Goal: Information Seeking & Learning: Compare options

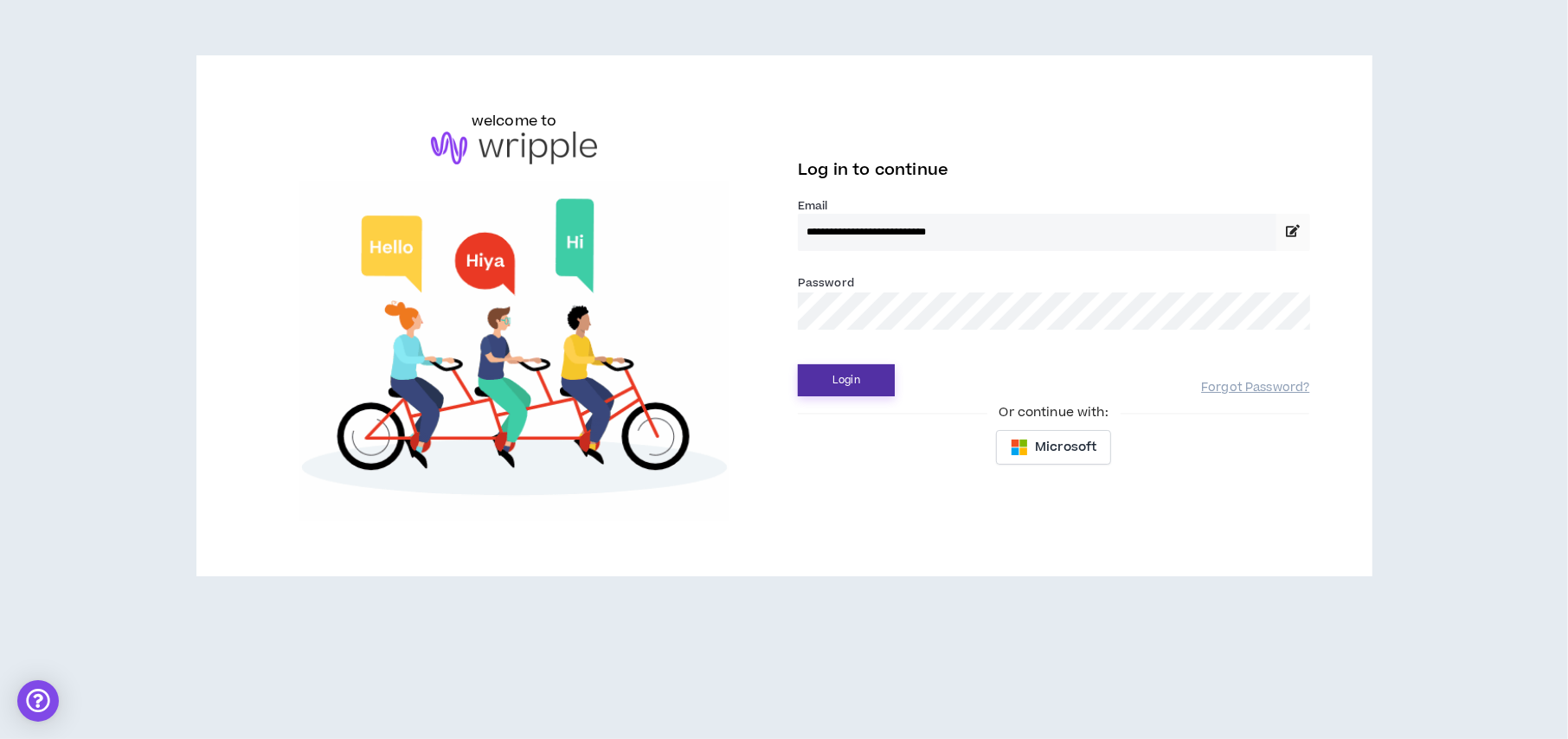
click at [859, 387] on button "Login" at bounding box center [847, 380] width 97 height 32
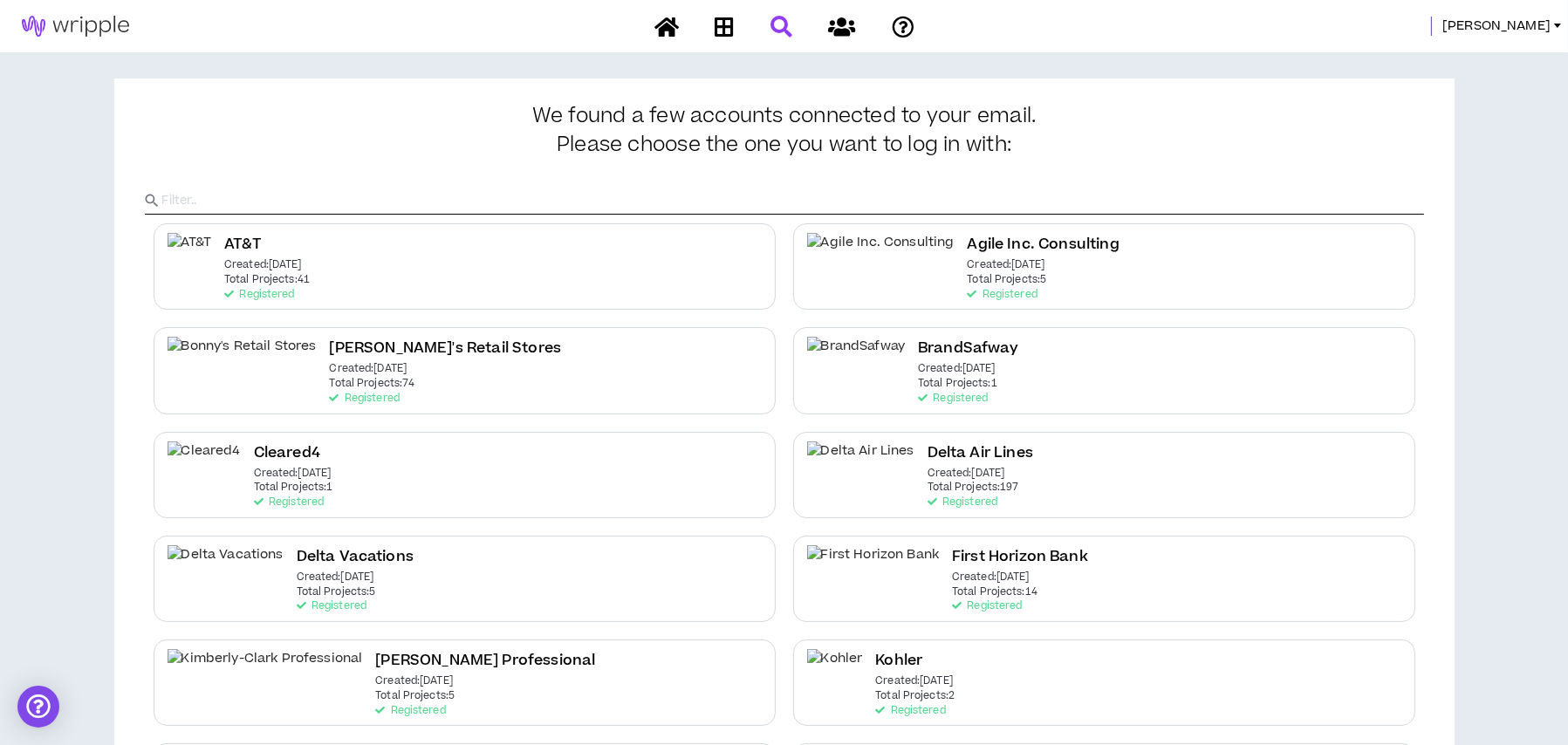
click at [780, 27] on icon at bounding box center [782, 26] width 22 height 22
click at [927, 445] on h2 "Delta Air Lines" at bounding box center [980, 453] width 106 height 23
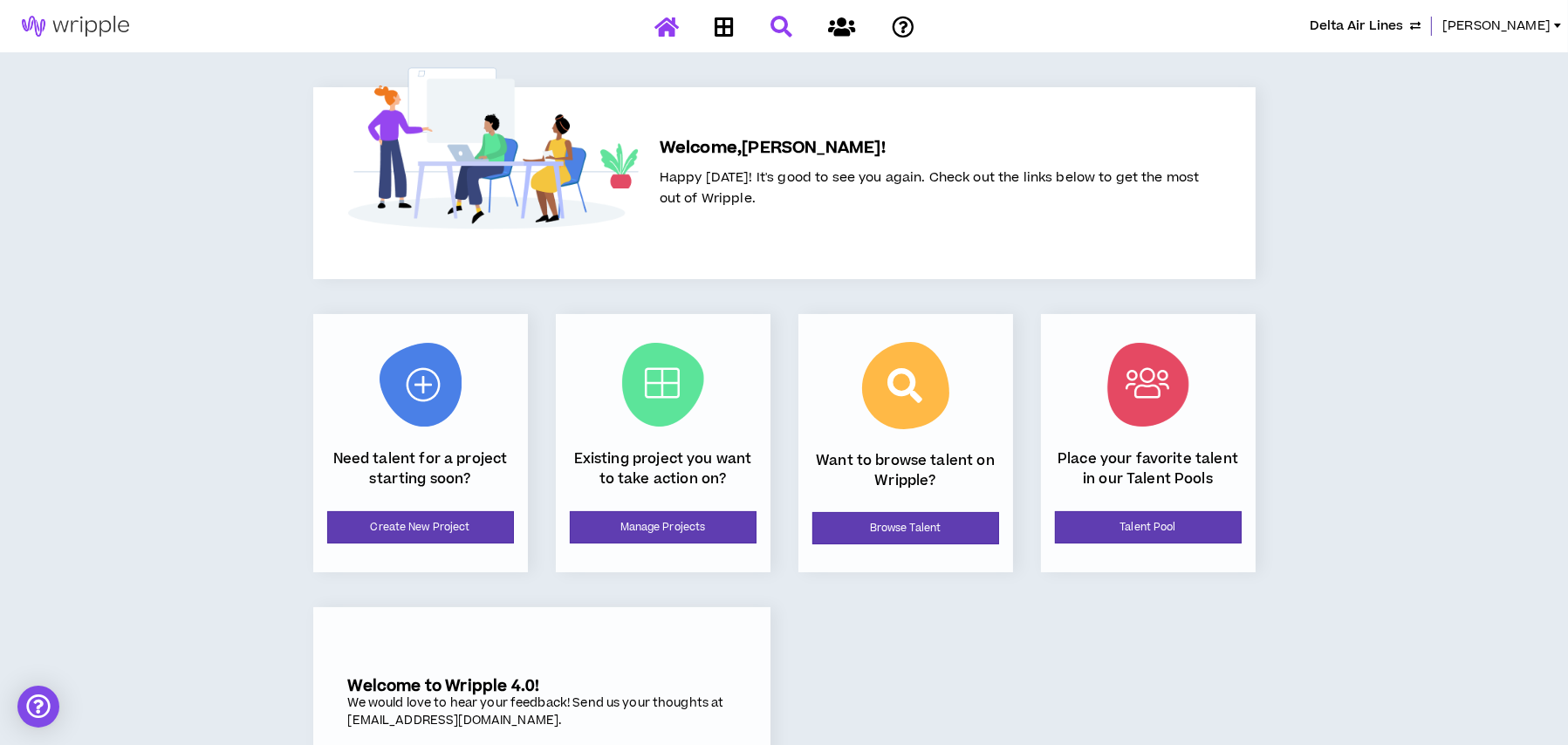
click at [786, 30] on icon at bounding box center [782, 26] width 22 height 22
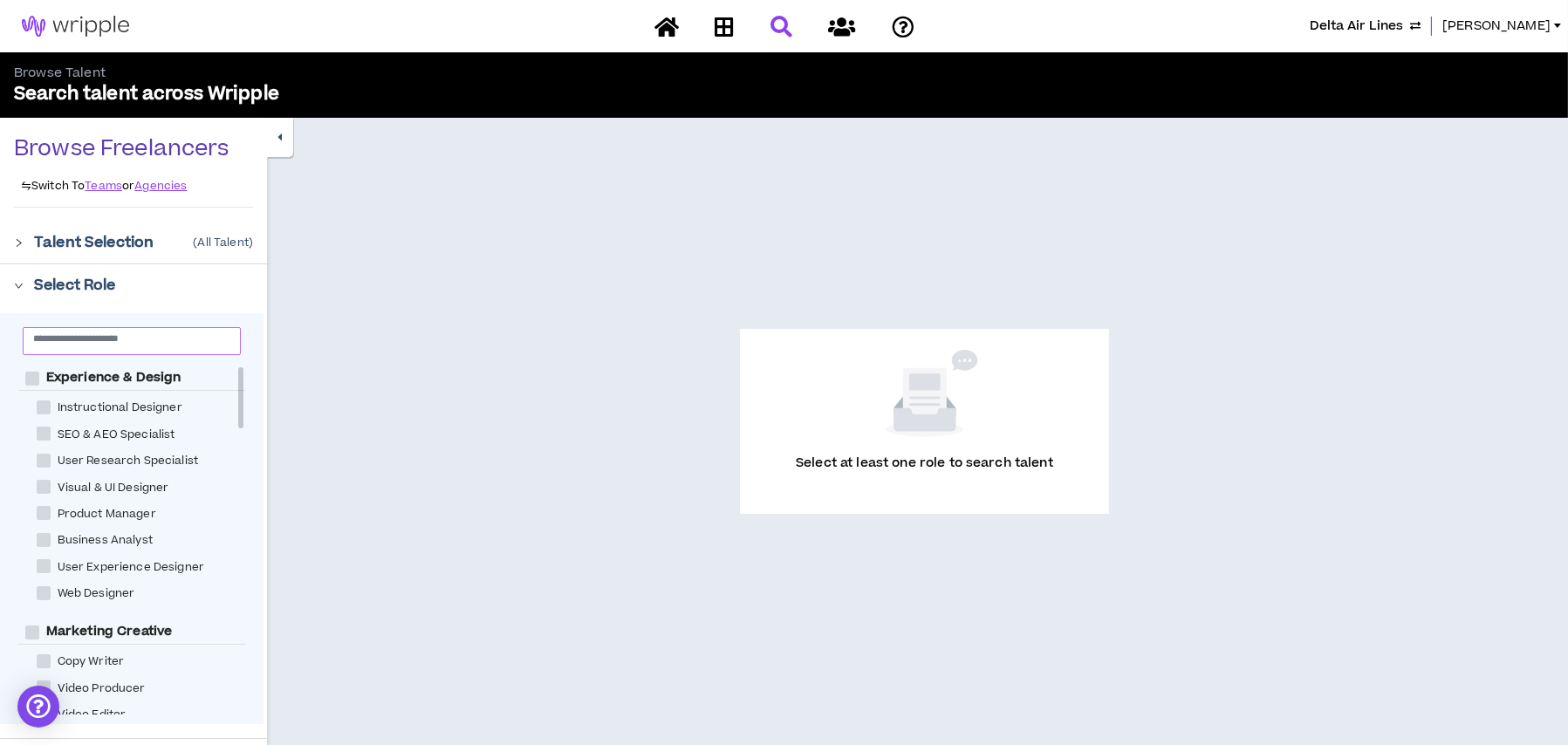
click at [62, 342] on input "text" at bounding box center [124, 338] width 183 height 13
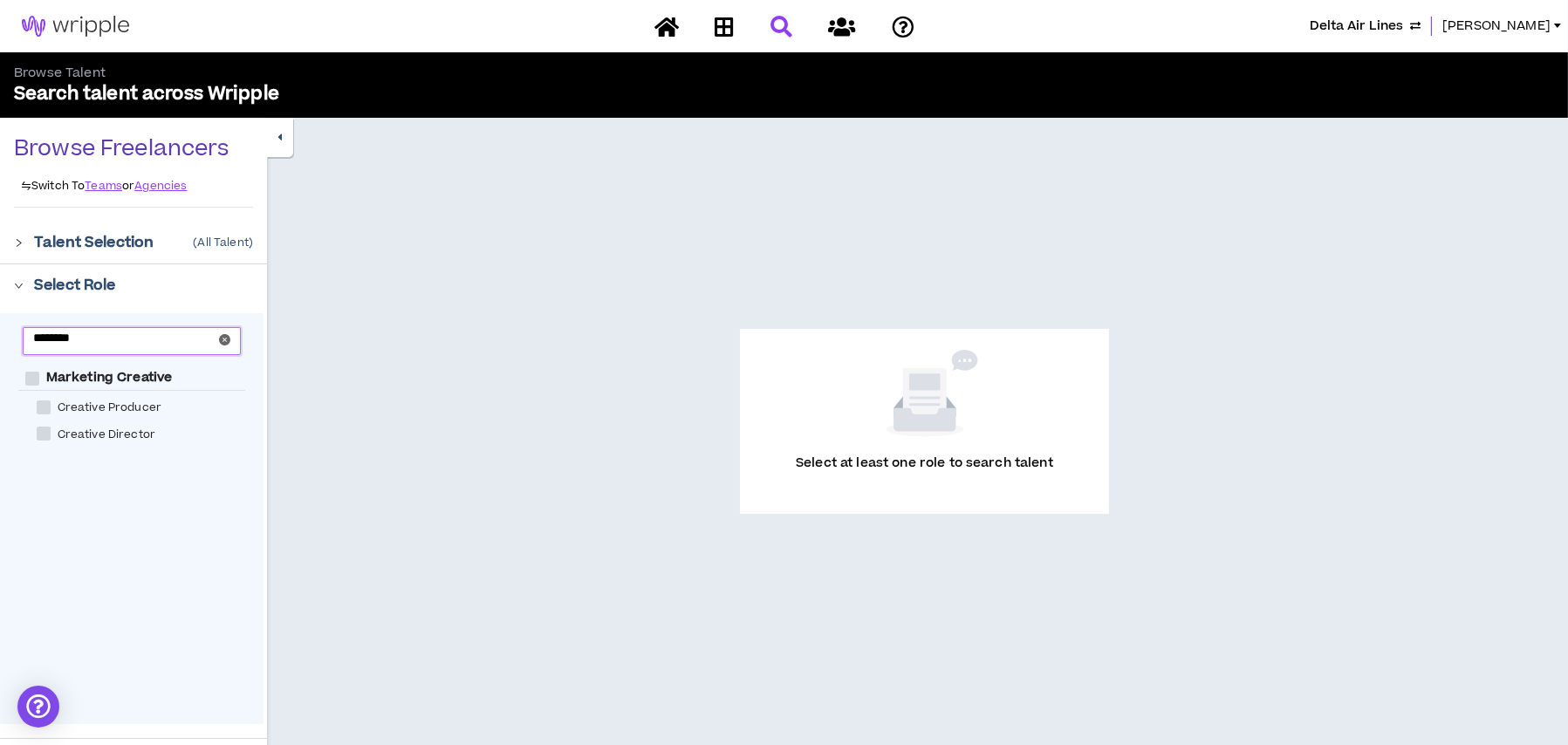
type input "********"
click at [38, 432] on span at bounding box center [43, 434] width 14 height 14
checkbox Director "****"
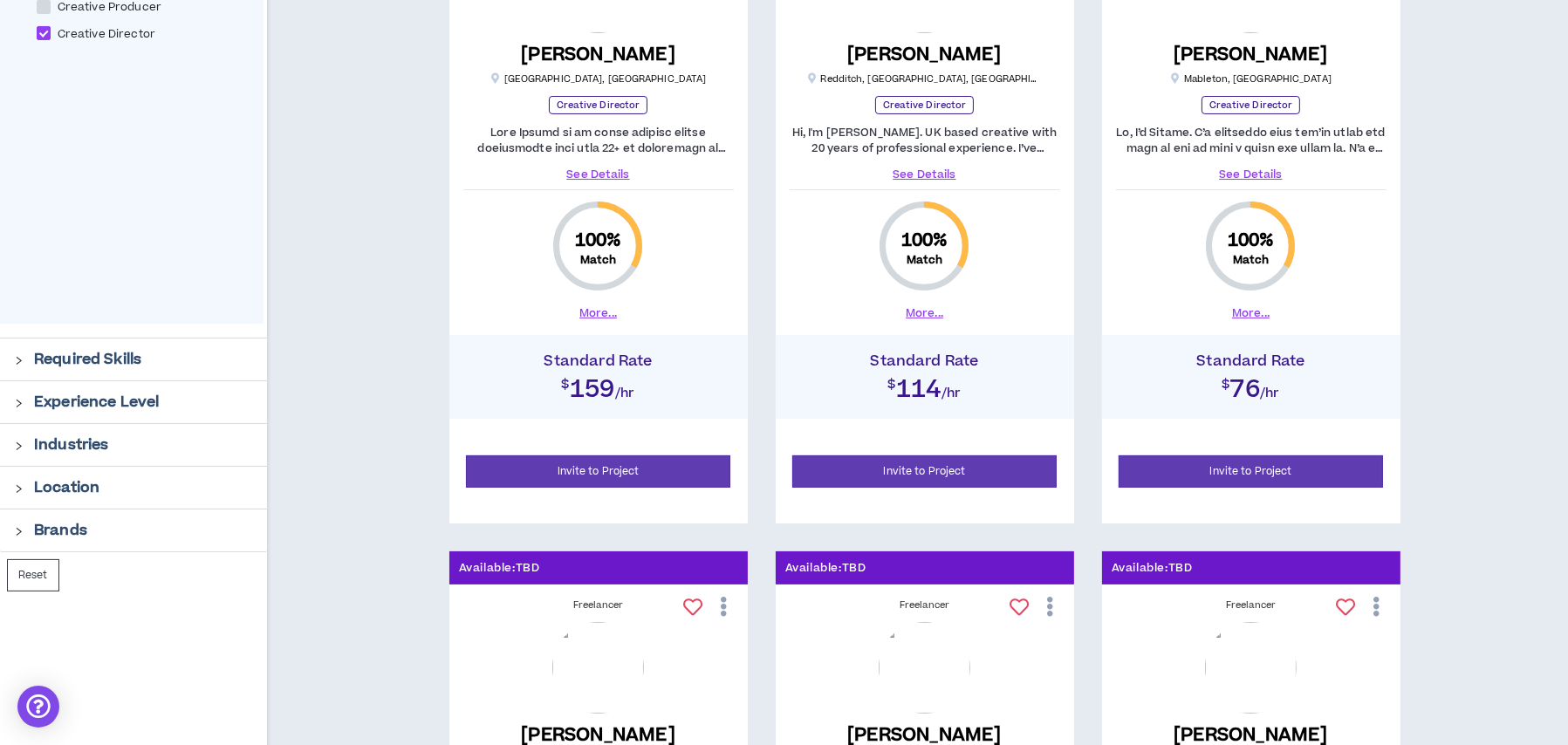
scroll to position [437, 0]
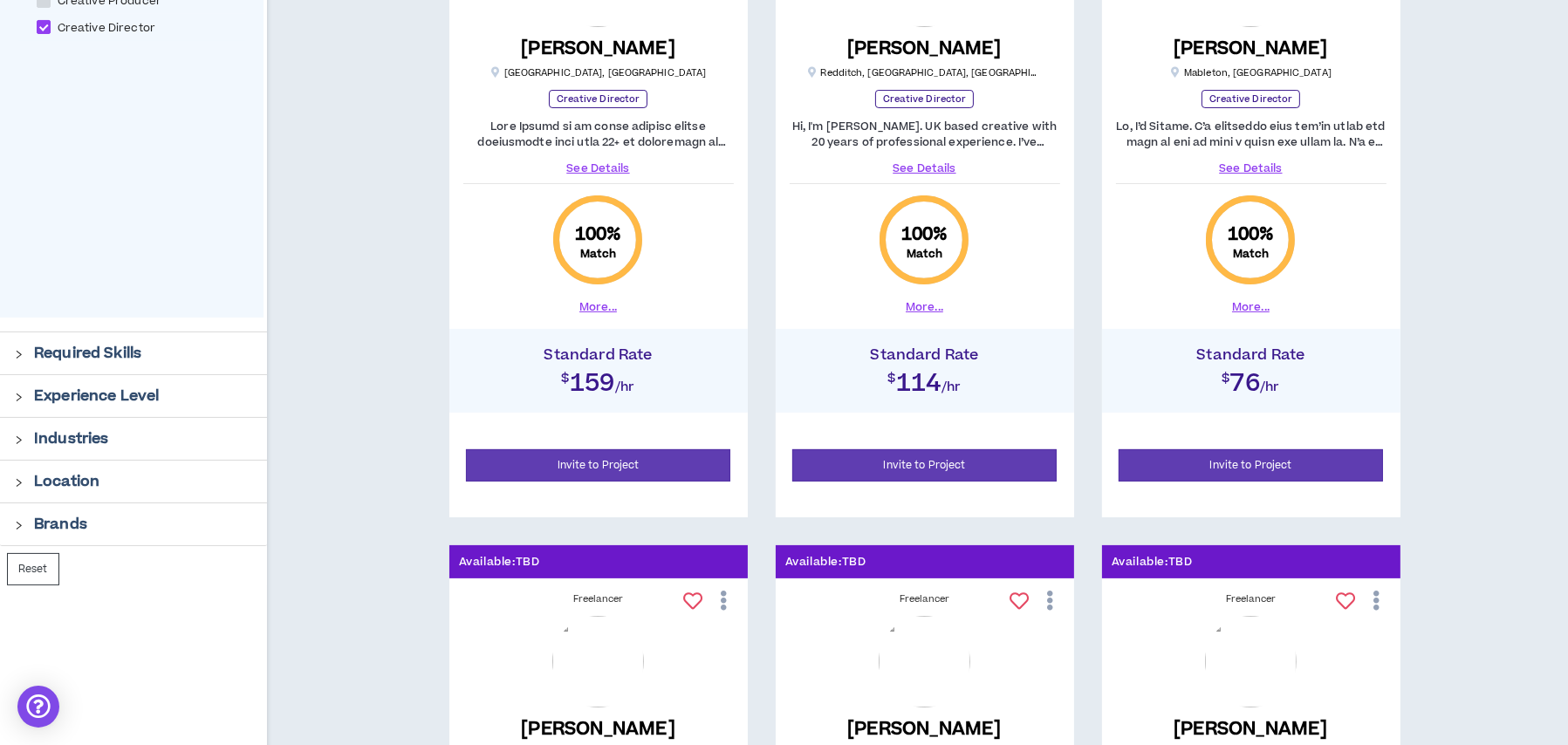
click at [43, 354] on p "Required Skills" at bounding box center [88, 352] width 108 height 21
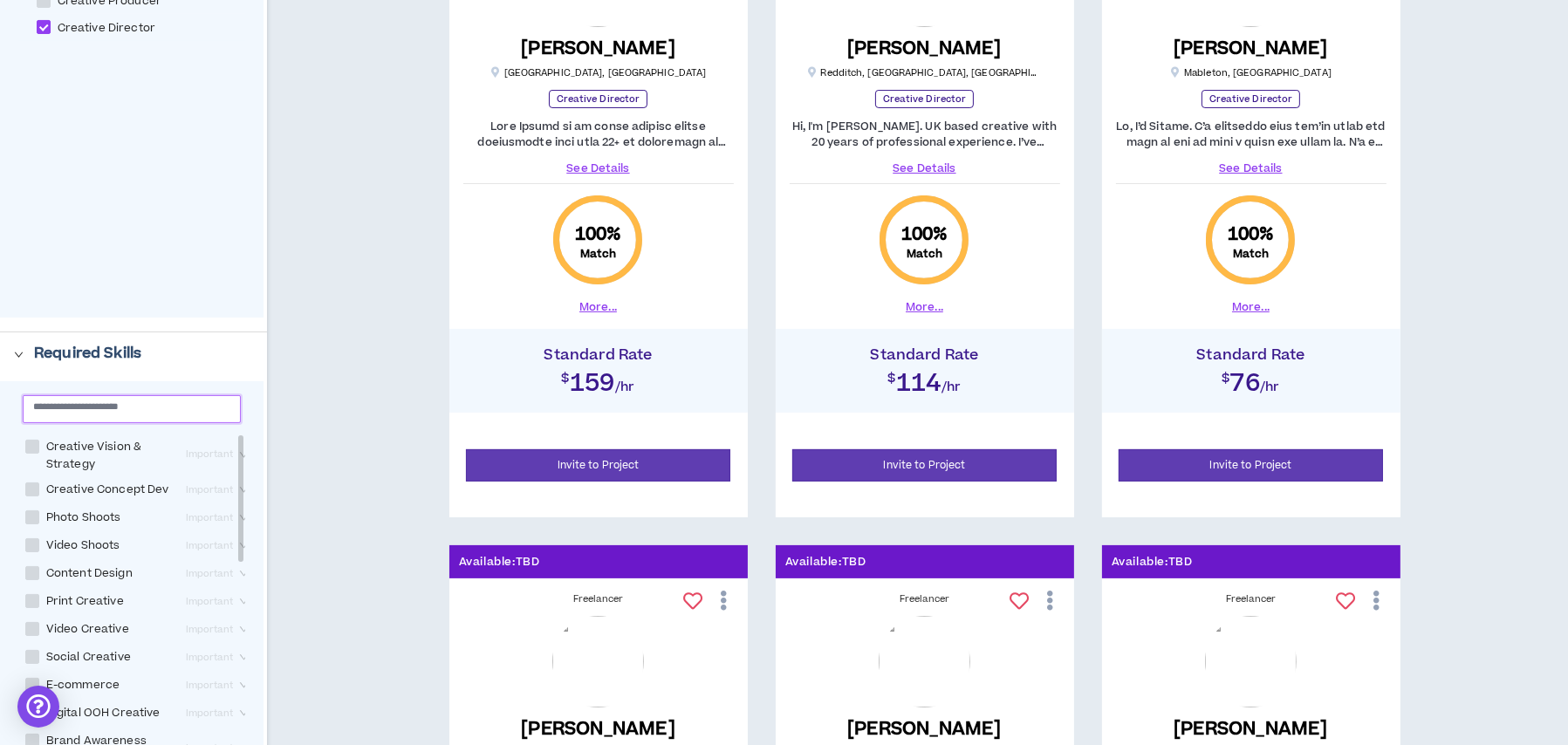
click at [80, 412] on input "text" at bounding box center [124, 405] width 183 height 13
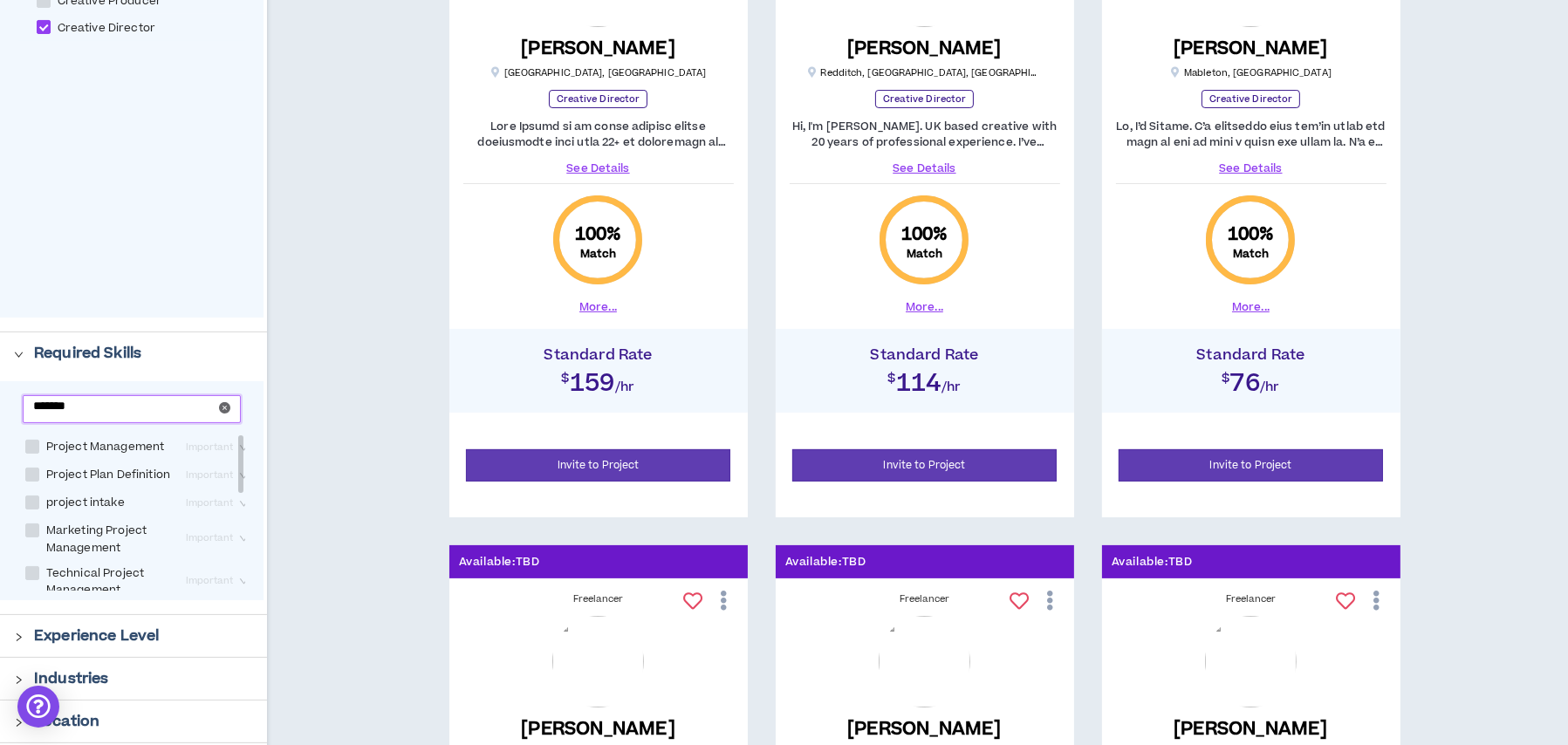
type input "*******"
click at [29, 446] on span at bounding box center [32, 446] width 14 height 14
checkbox Management "****"
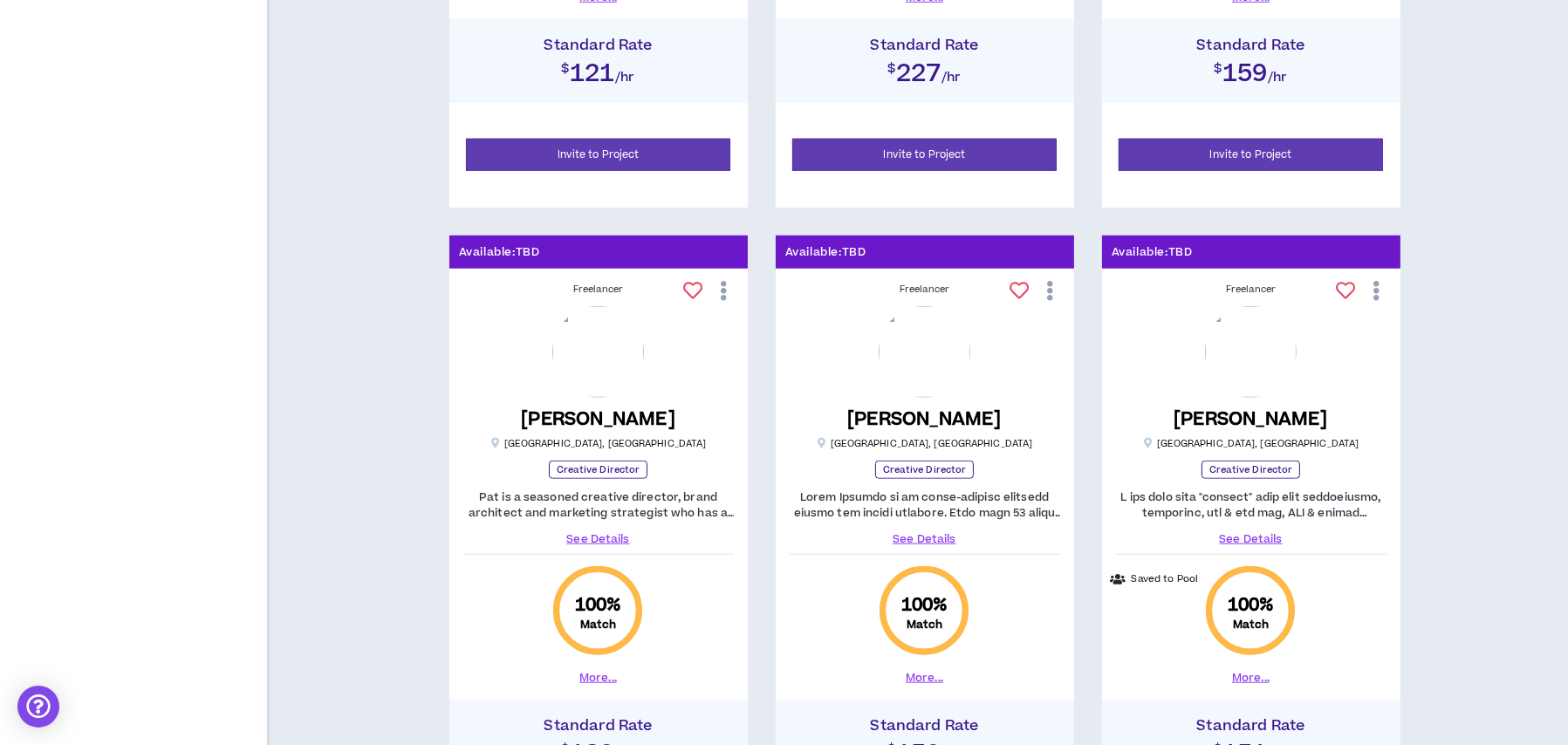
scroll to position [2355, 0]
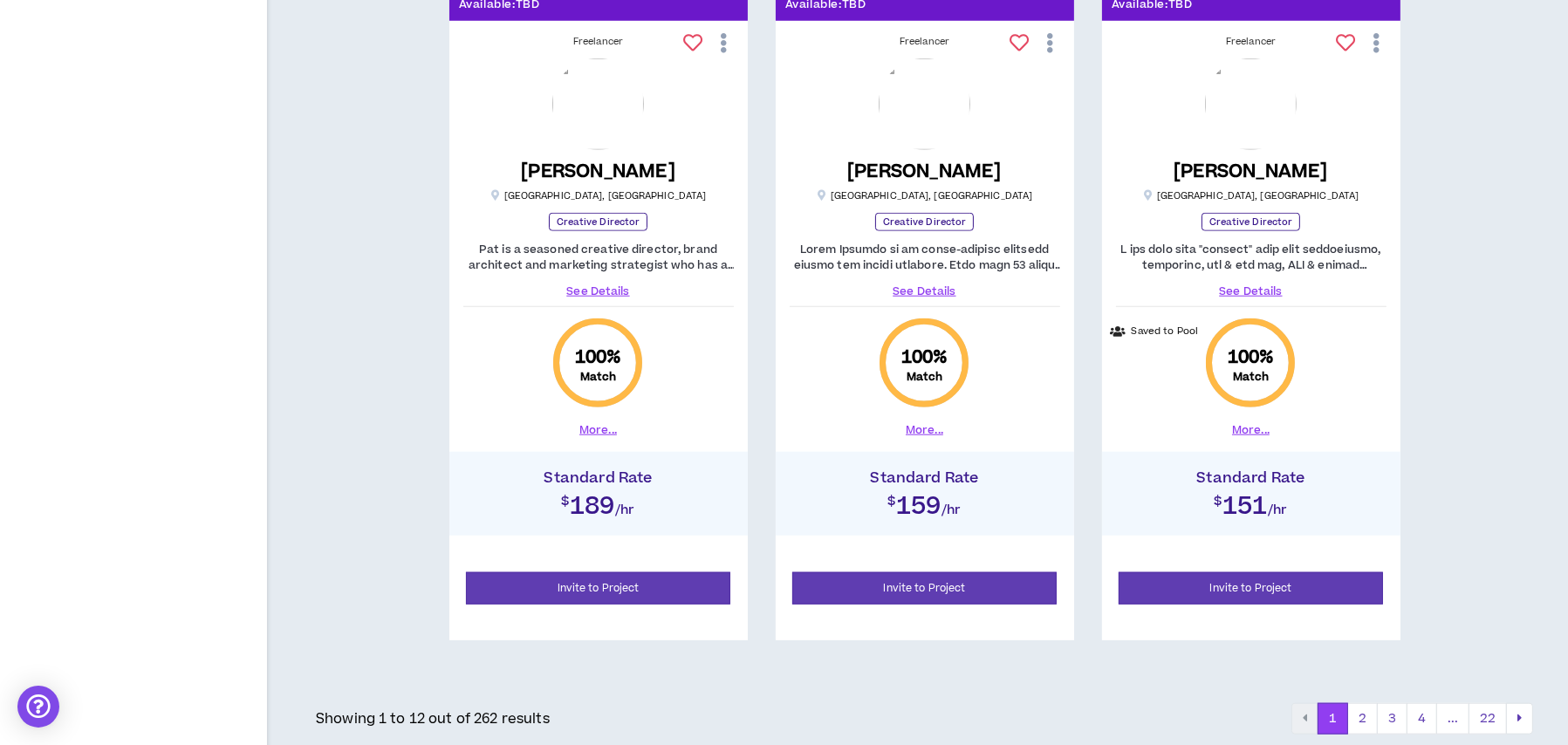
click at [912, 287] on link "See Details" at bounding box center [925, 292] width 270 height 16
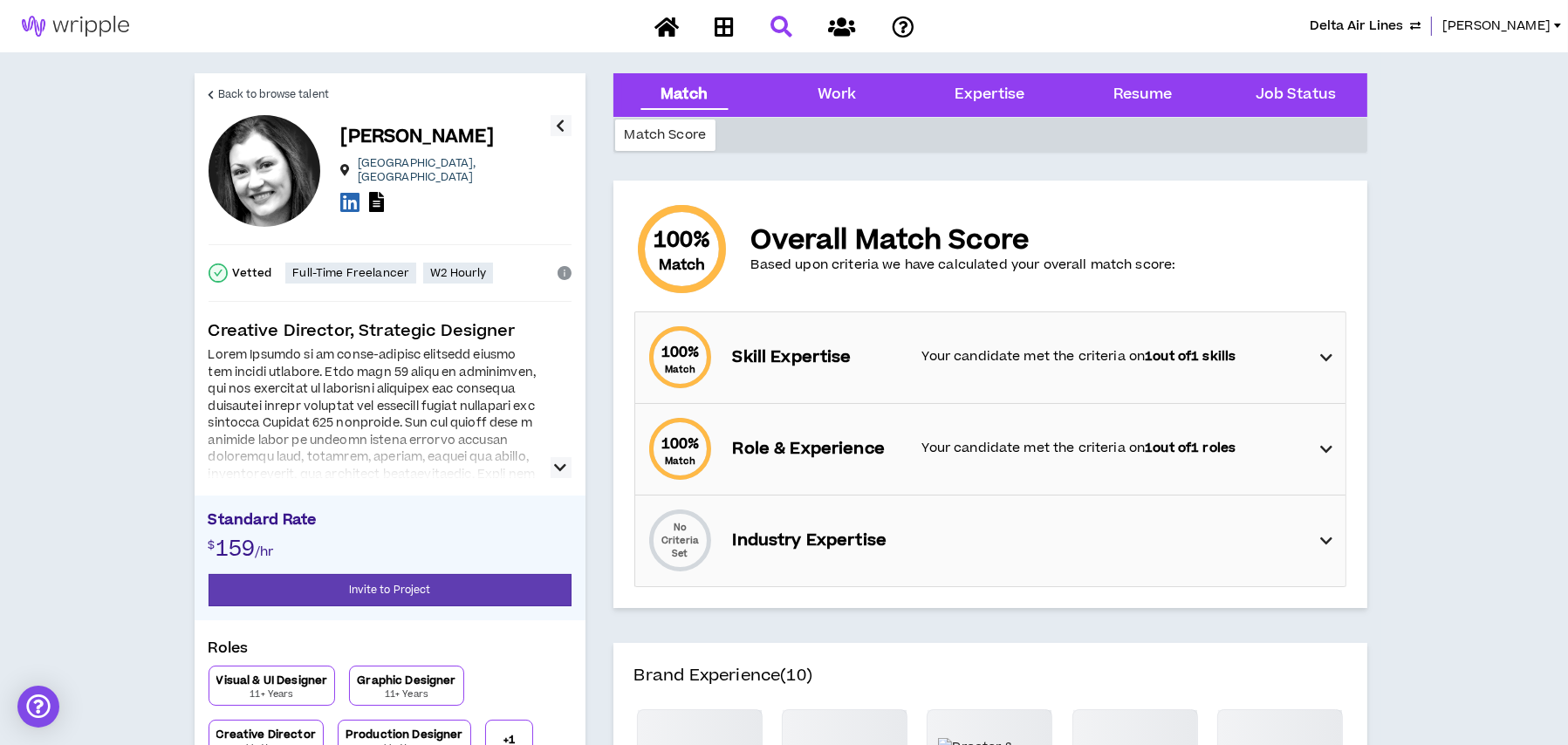
click at [552, 468] on button "button" at bounding box center [560, 467] width 21 height 21
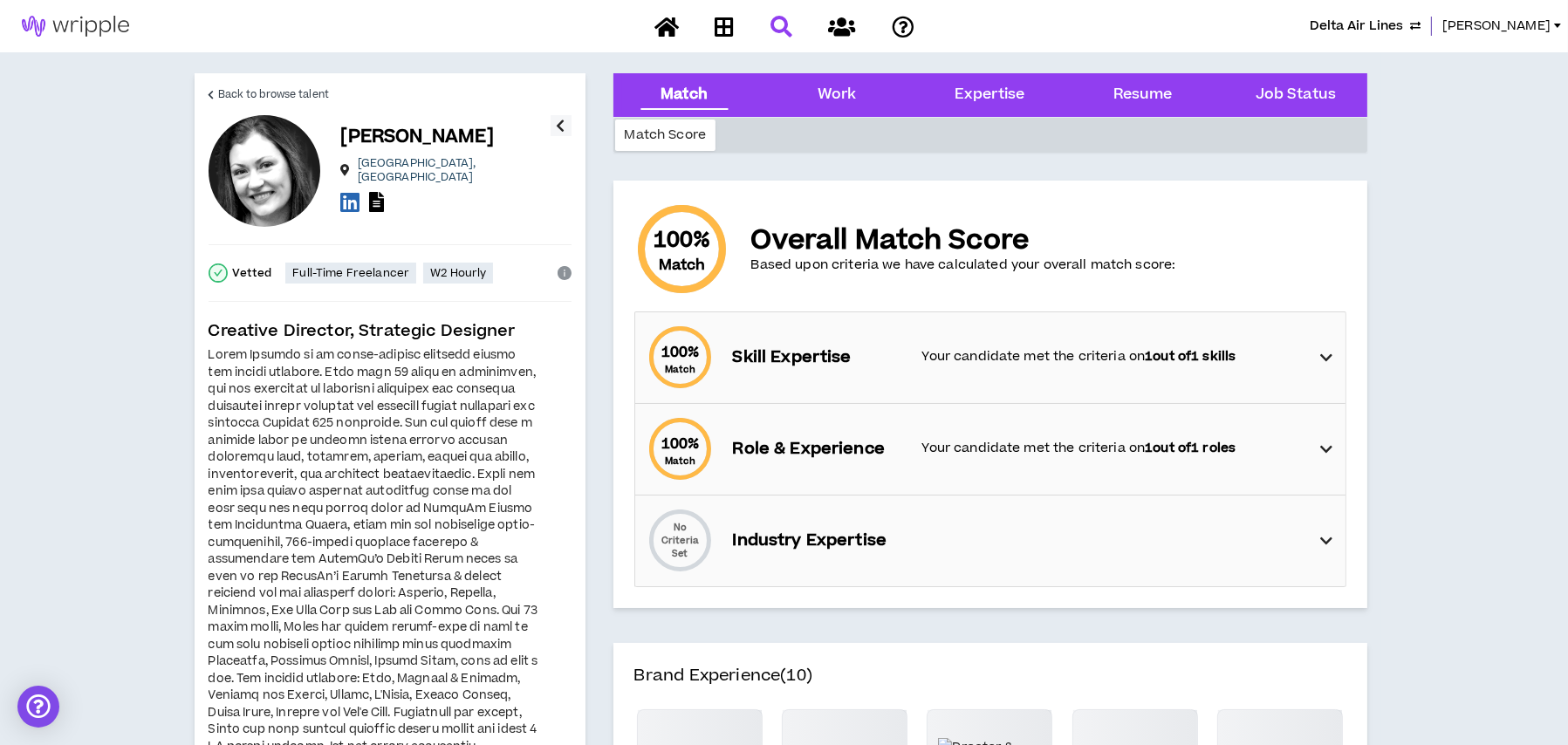
click at [897, 323] on div "100 % Match Skill Expertise Your candidate met the criteria on 1 out of 1 skills" at bounding box center [995, 357] width 700 height 91
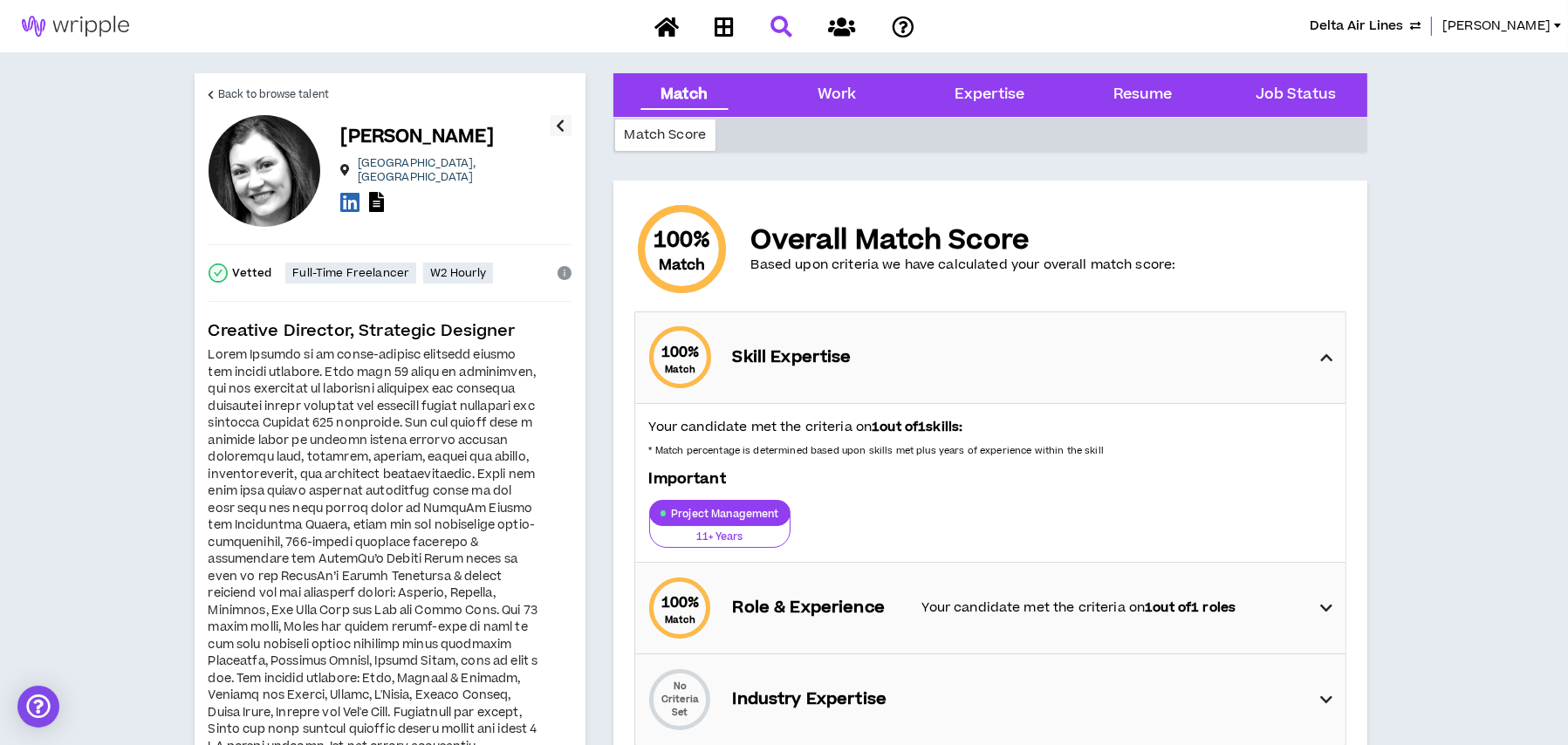
click at [899, 346] on p "Skill Expertise" at bounding box center [820, 357] width 172 height 24
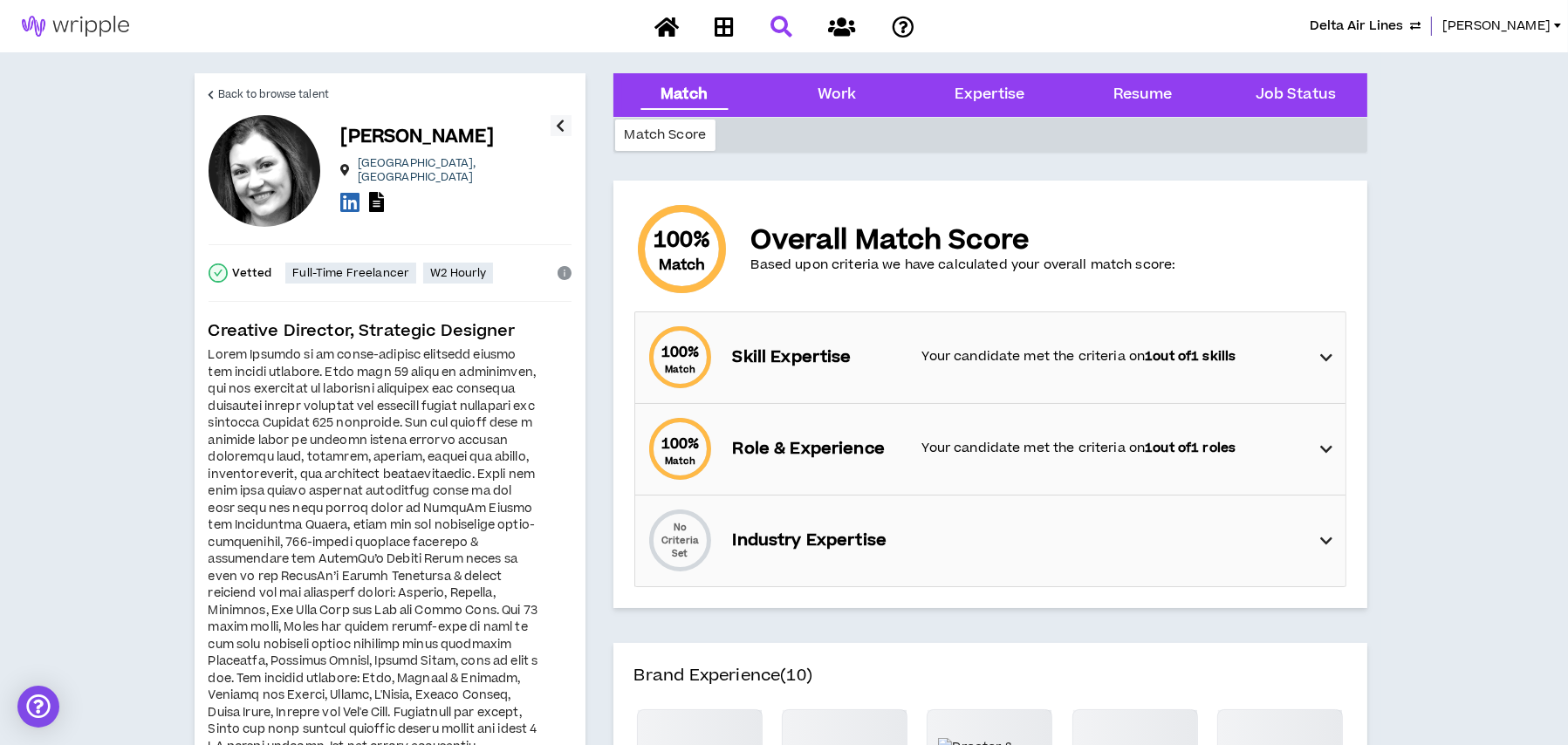
click at [899, 346] on p "Skill Expertise" at bounding box center [820, 357] width 172 height 24
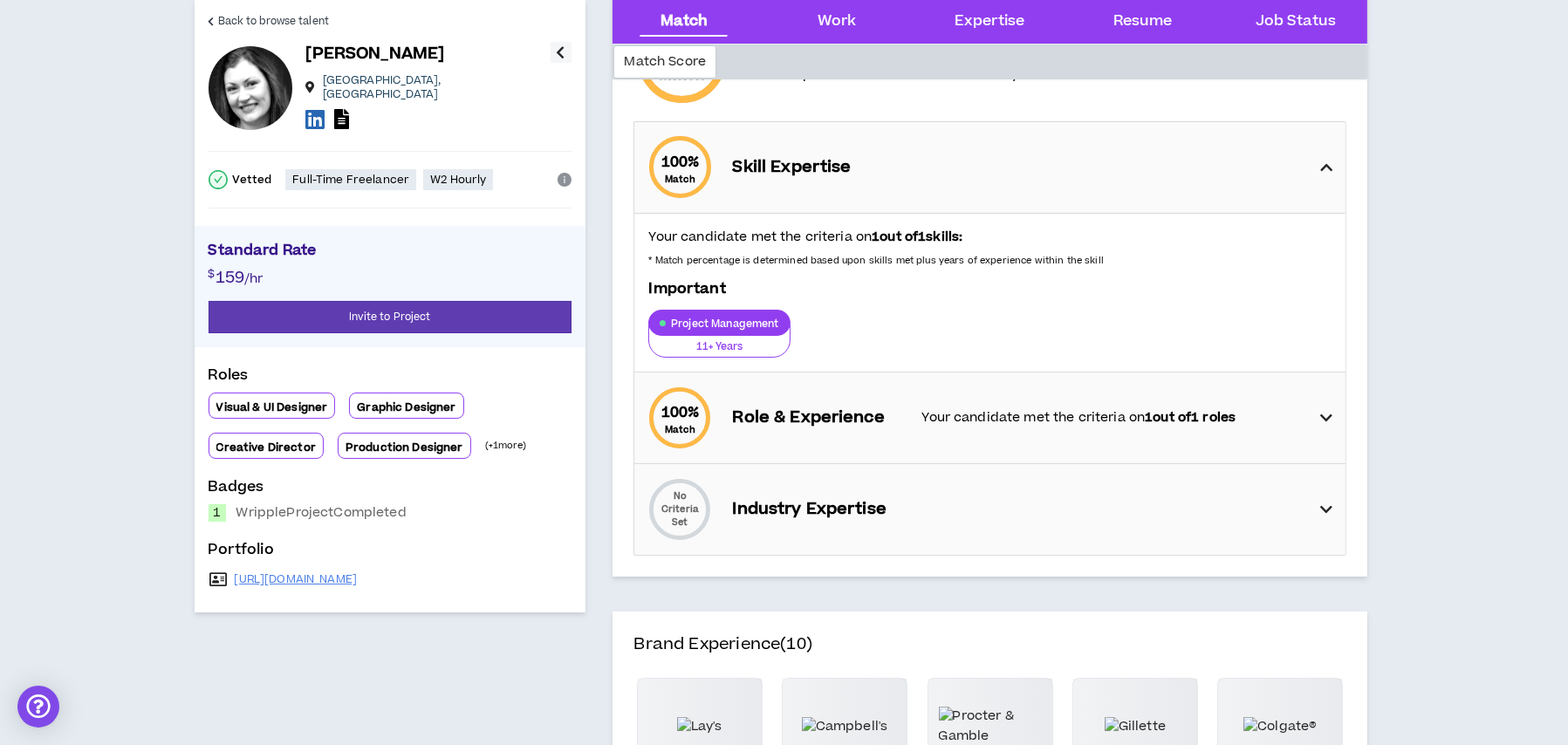
scroll to position [87, 0]
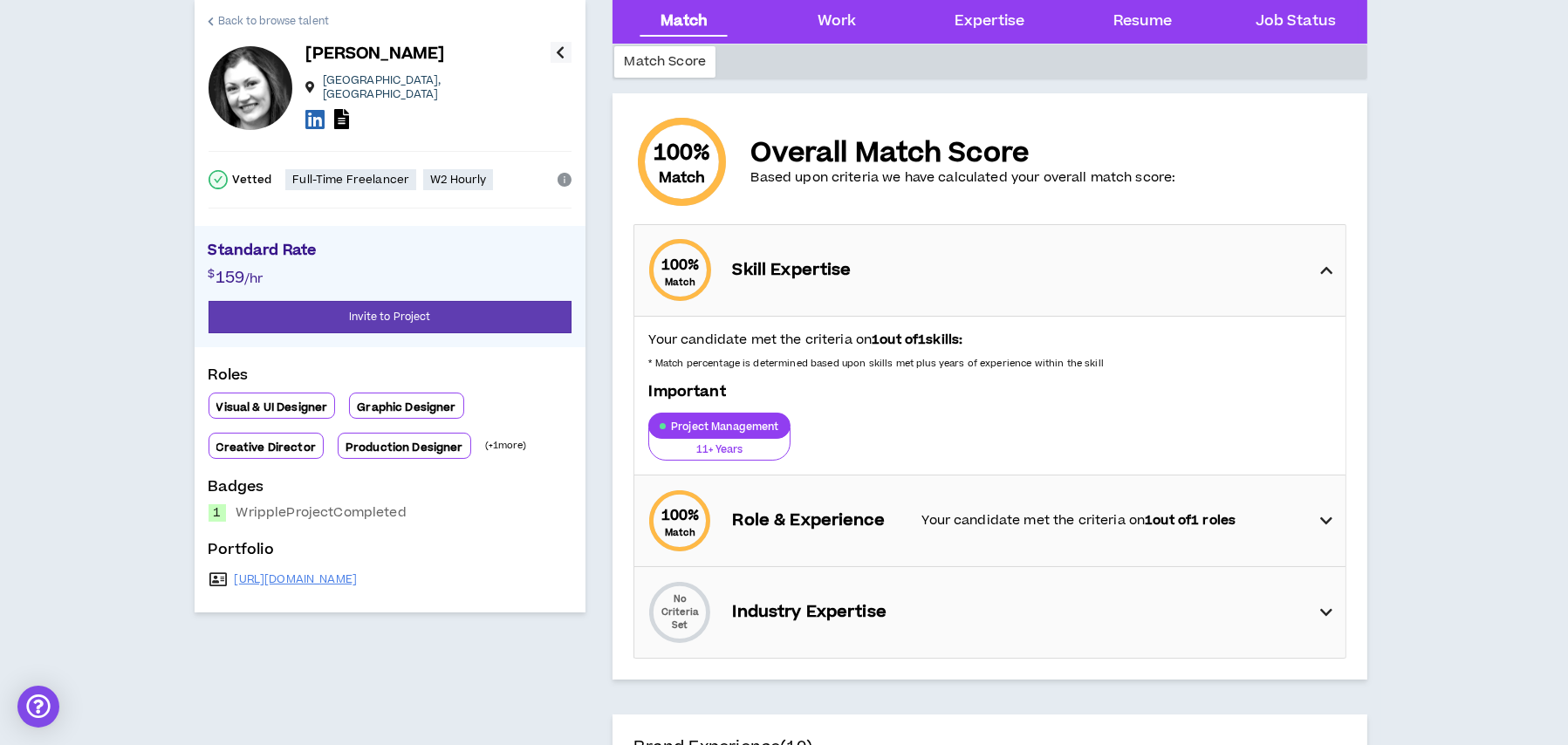
click at [214, 23] on icon at bounding box center [212, 22] width 6 height 10
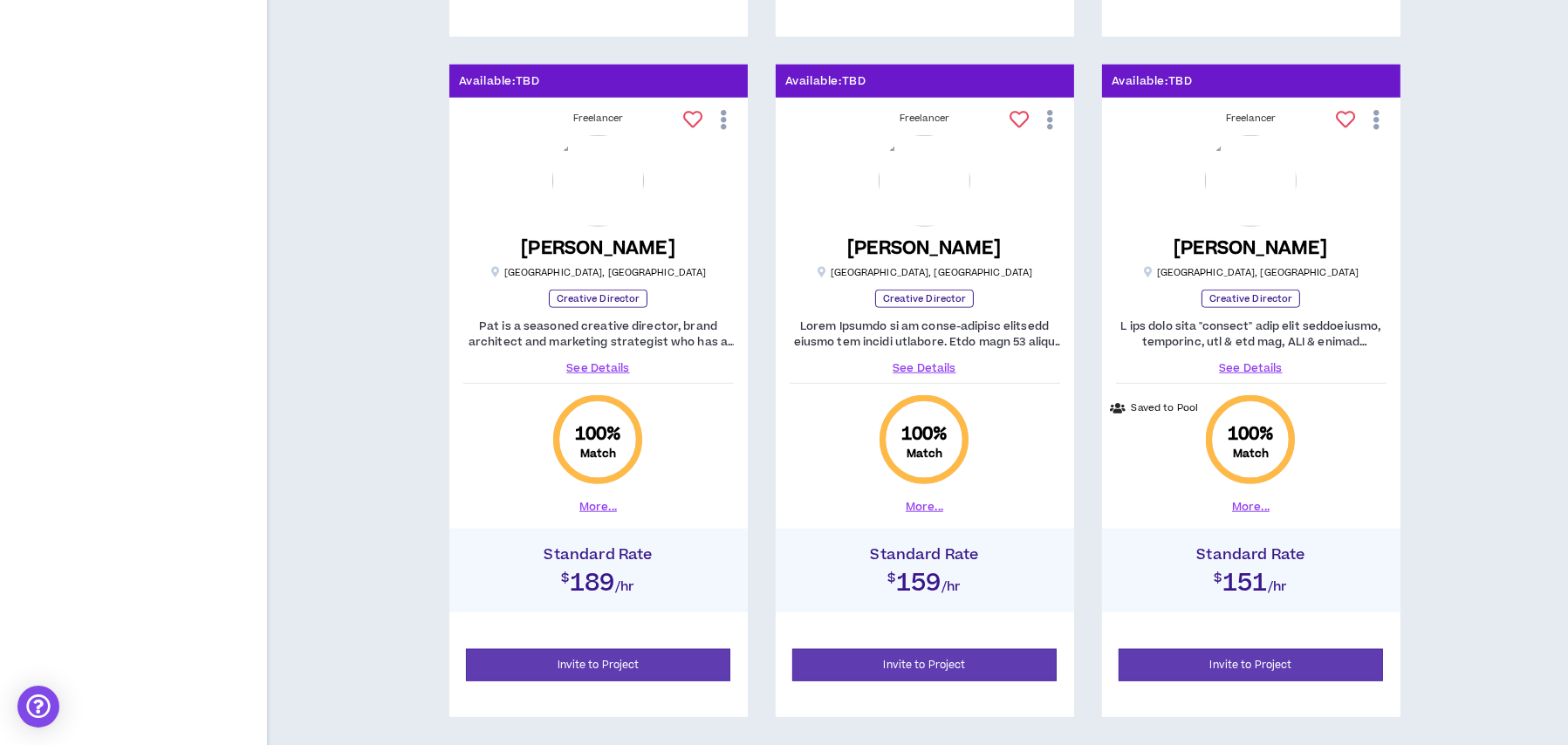
scroll to position [2398, 0]
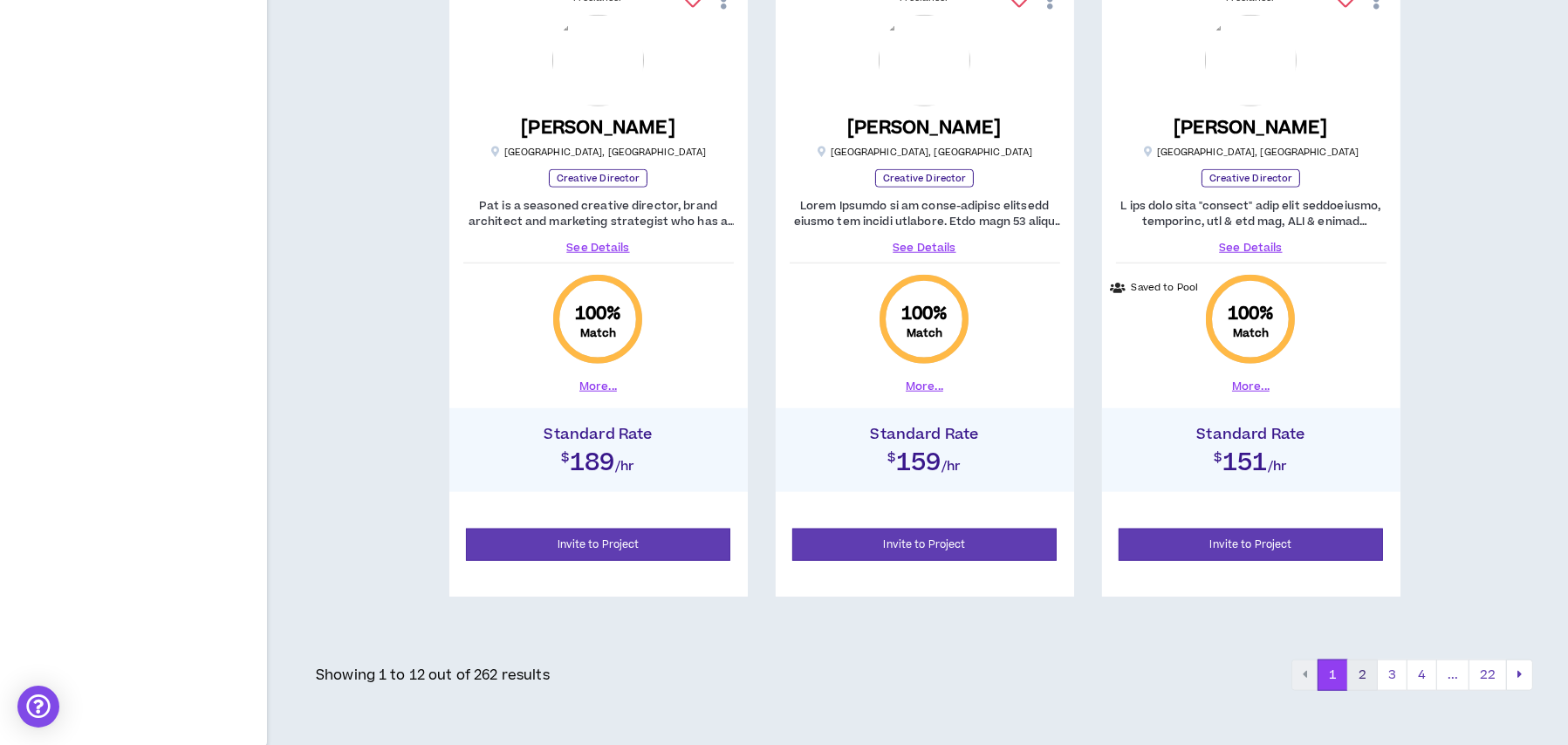
click at [1358, 670] on button "2" at bounding box center [1362, 675] width 30 height 31
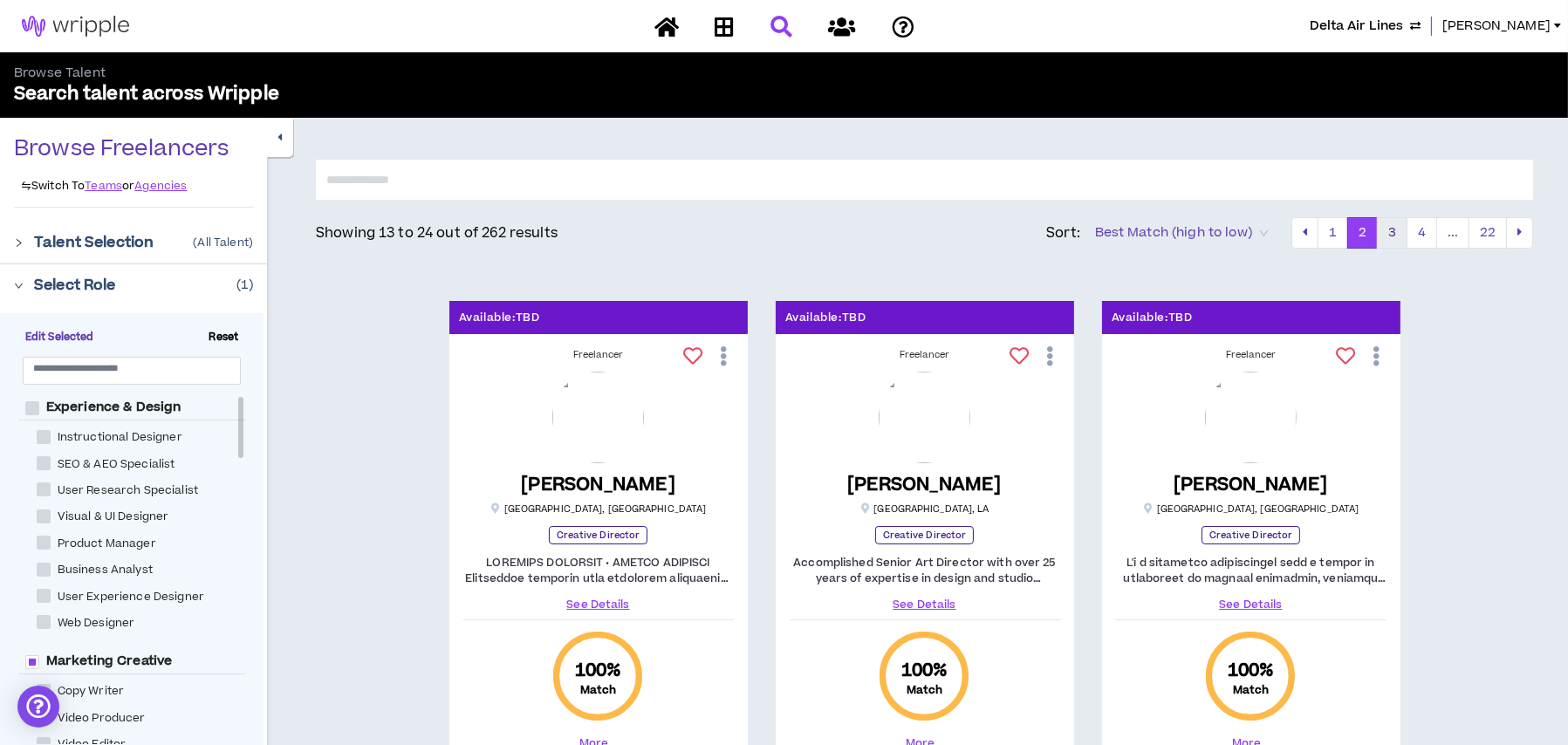
click at [1391, 229] on button "3" at bounding box center [1392, 233] width 30 height 31
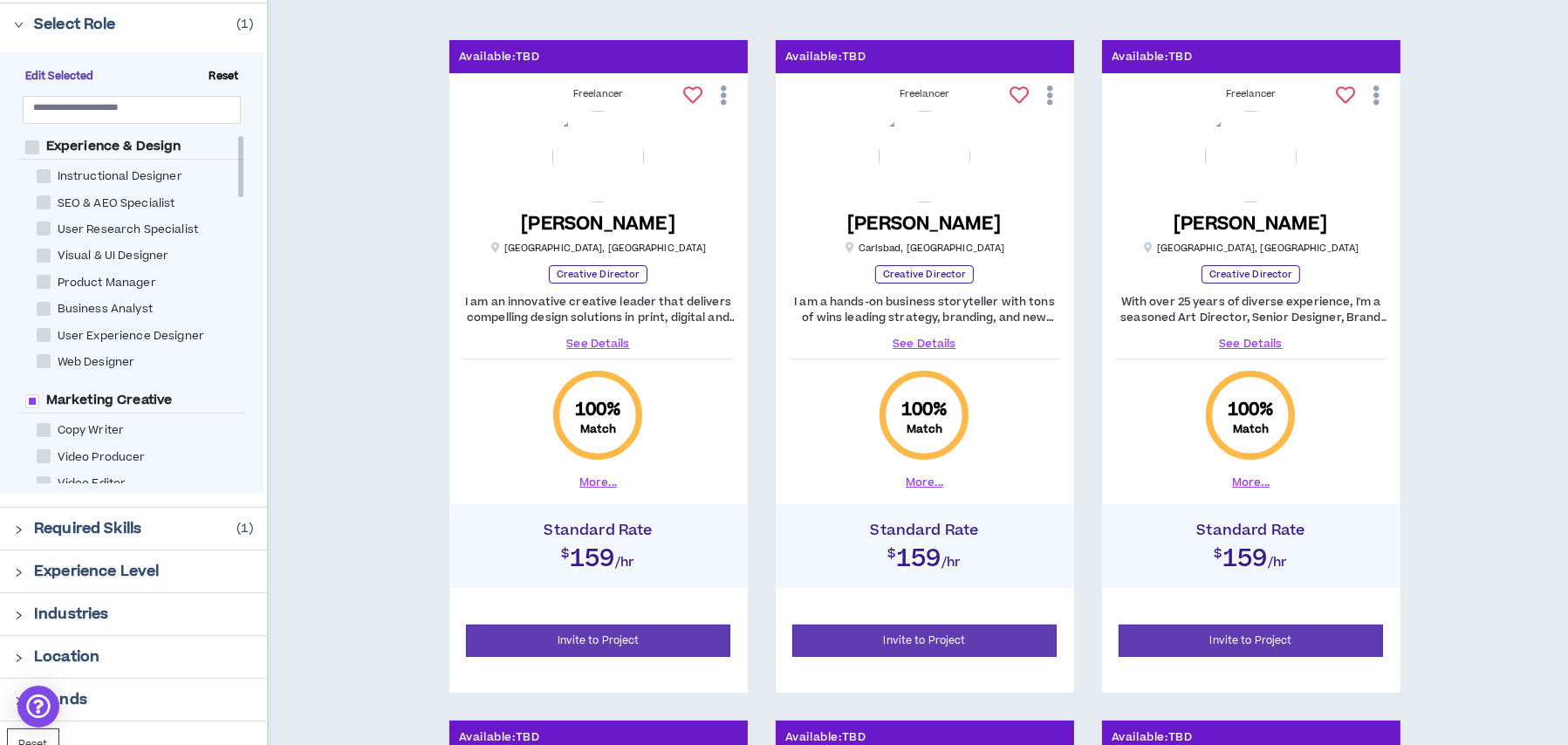
scroll to position [261, 0]
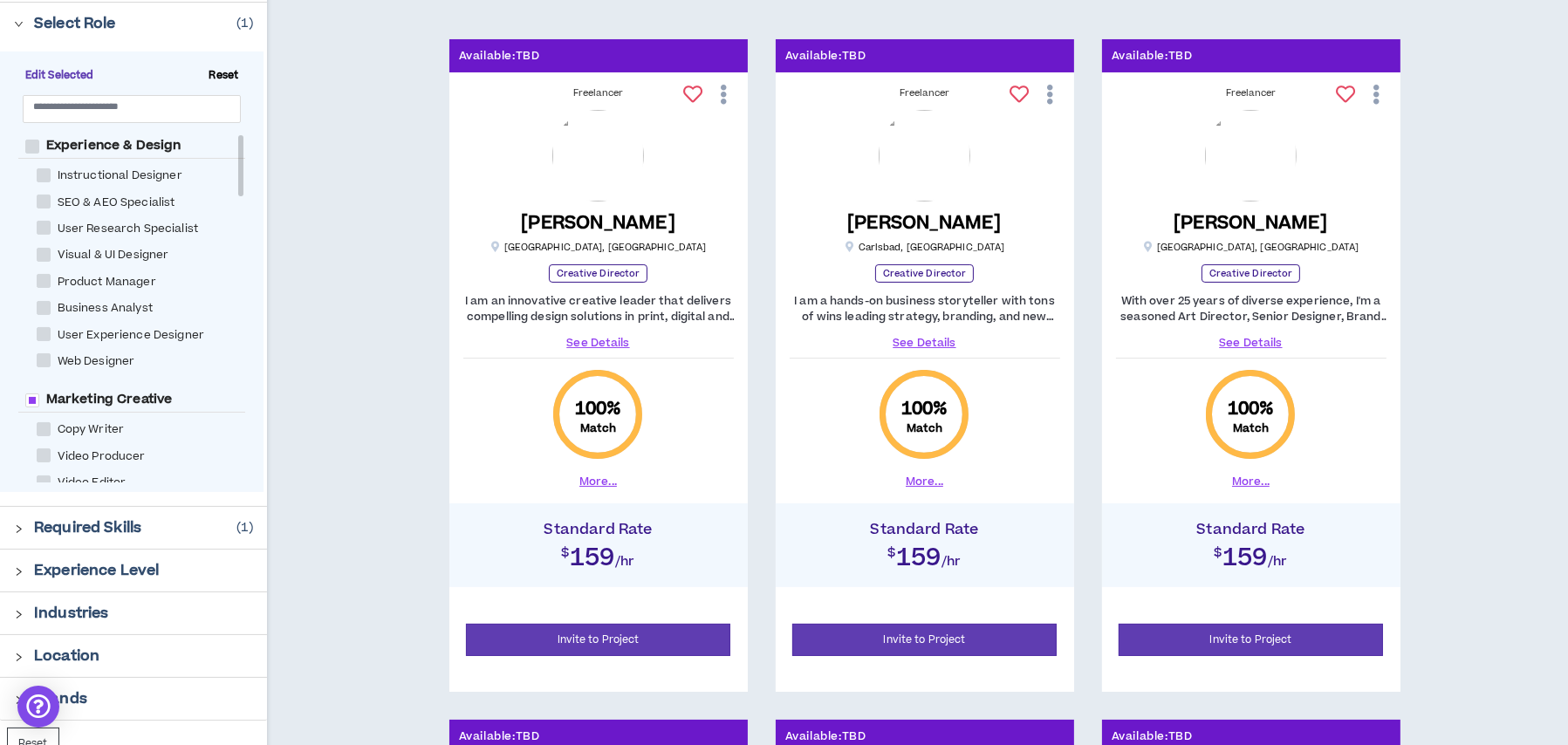
click at [605, 341] on link "See Details" at bounding box center [598, 343] width 270 height 16
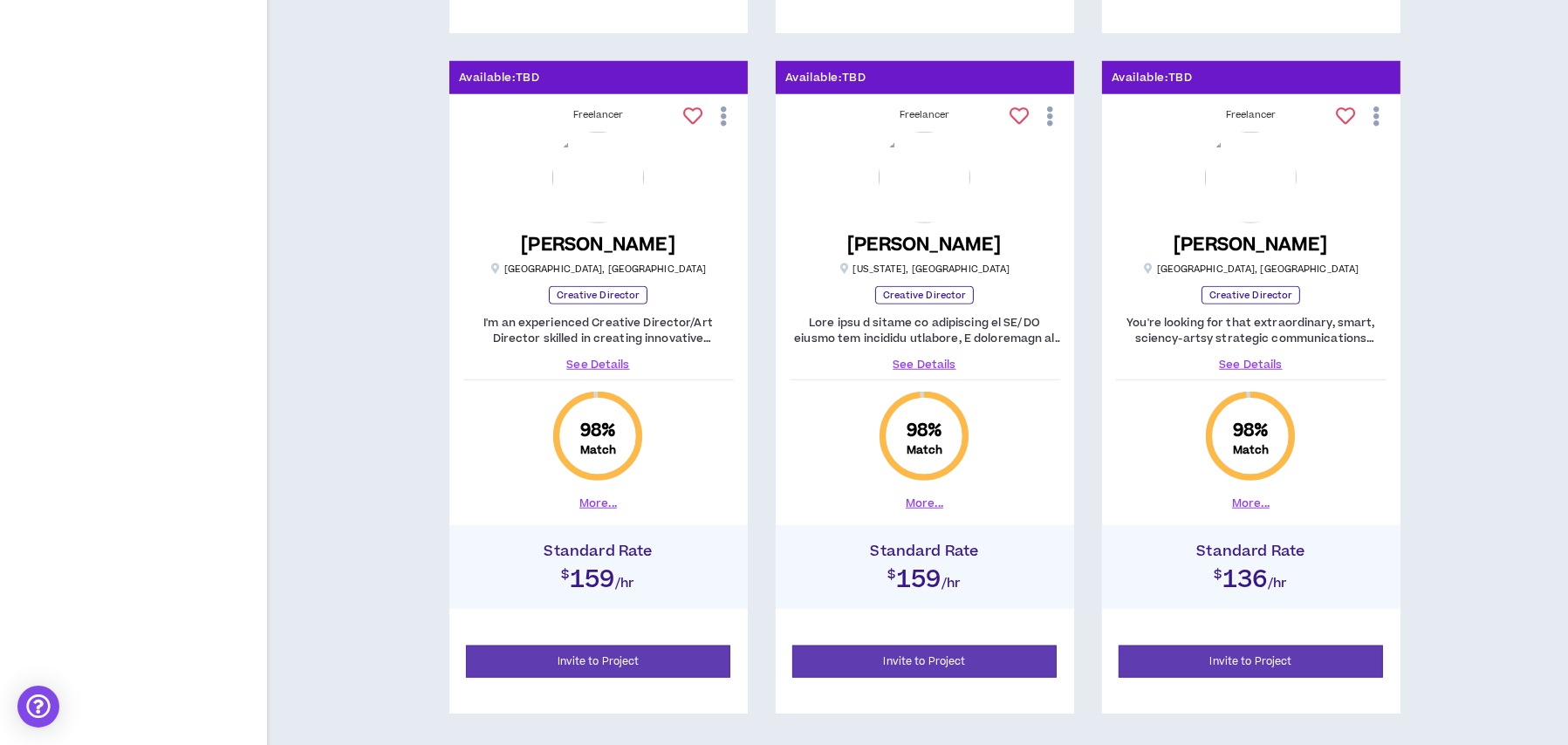
scroll to position [2398, 0]
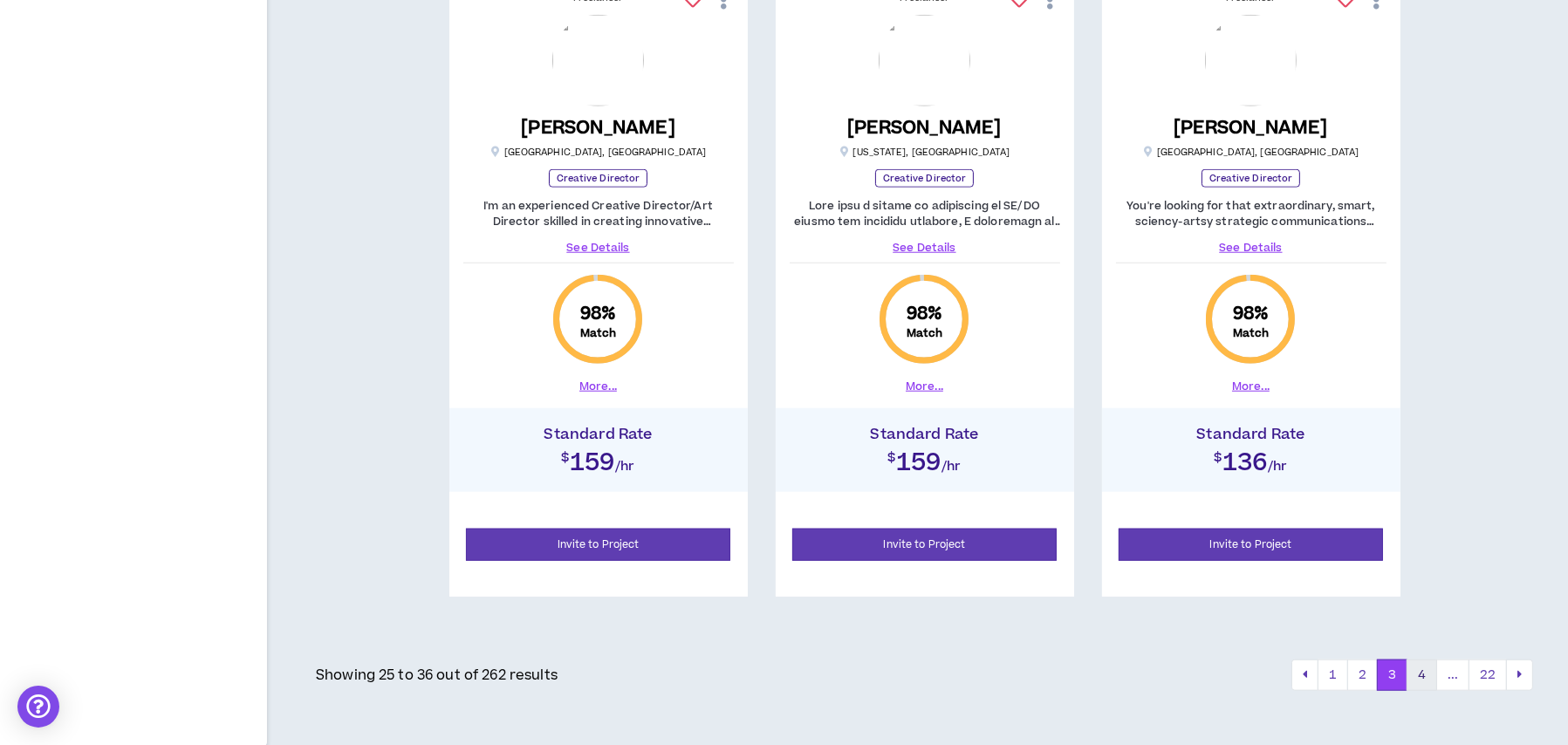
click at [1413, 671] on button "4" at bounding box center [1421, 675] width 30 height 31
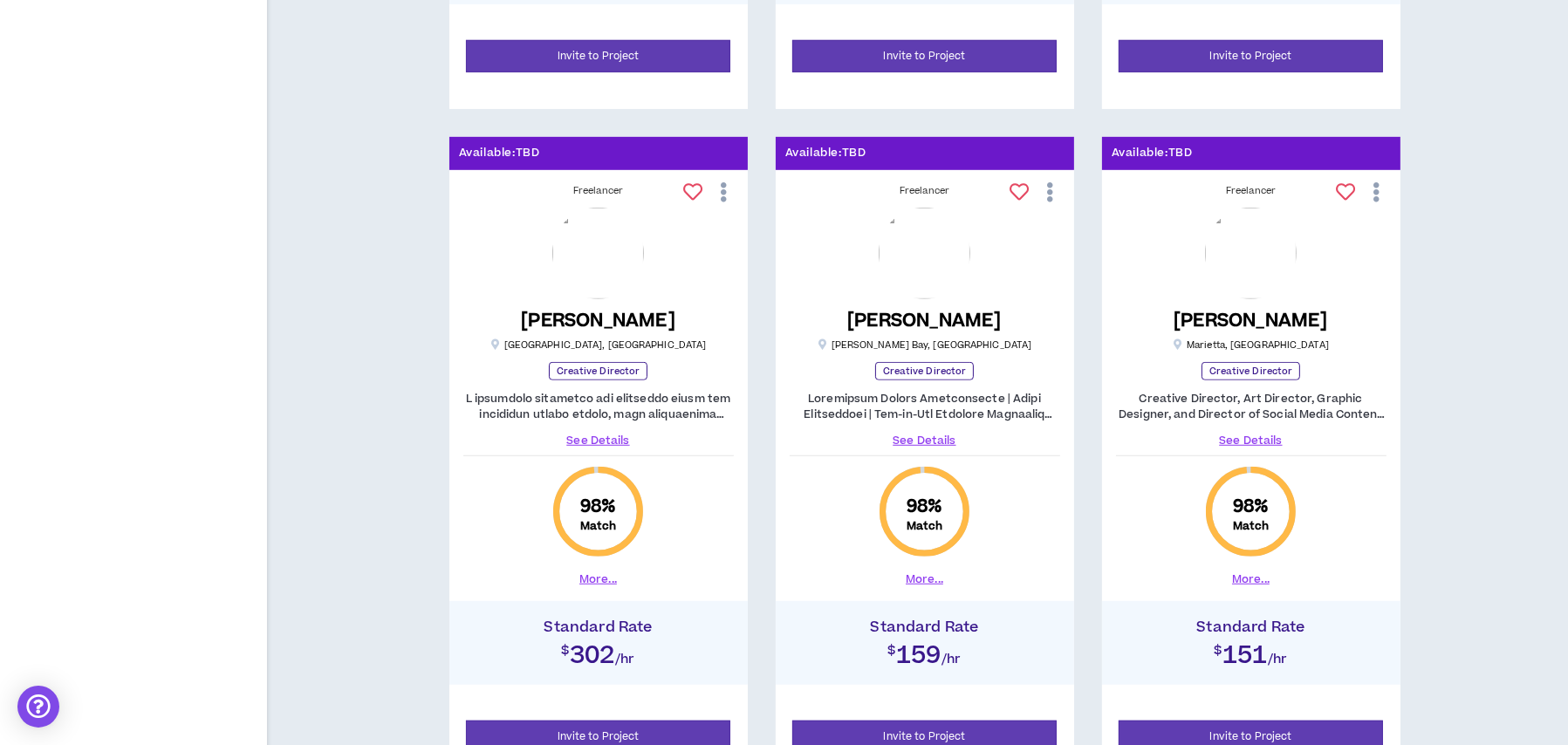
scroll to position [1526, 0]
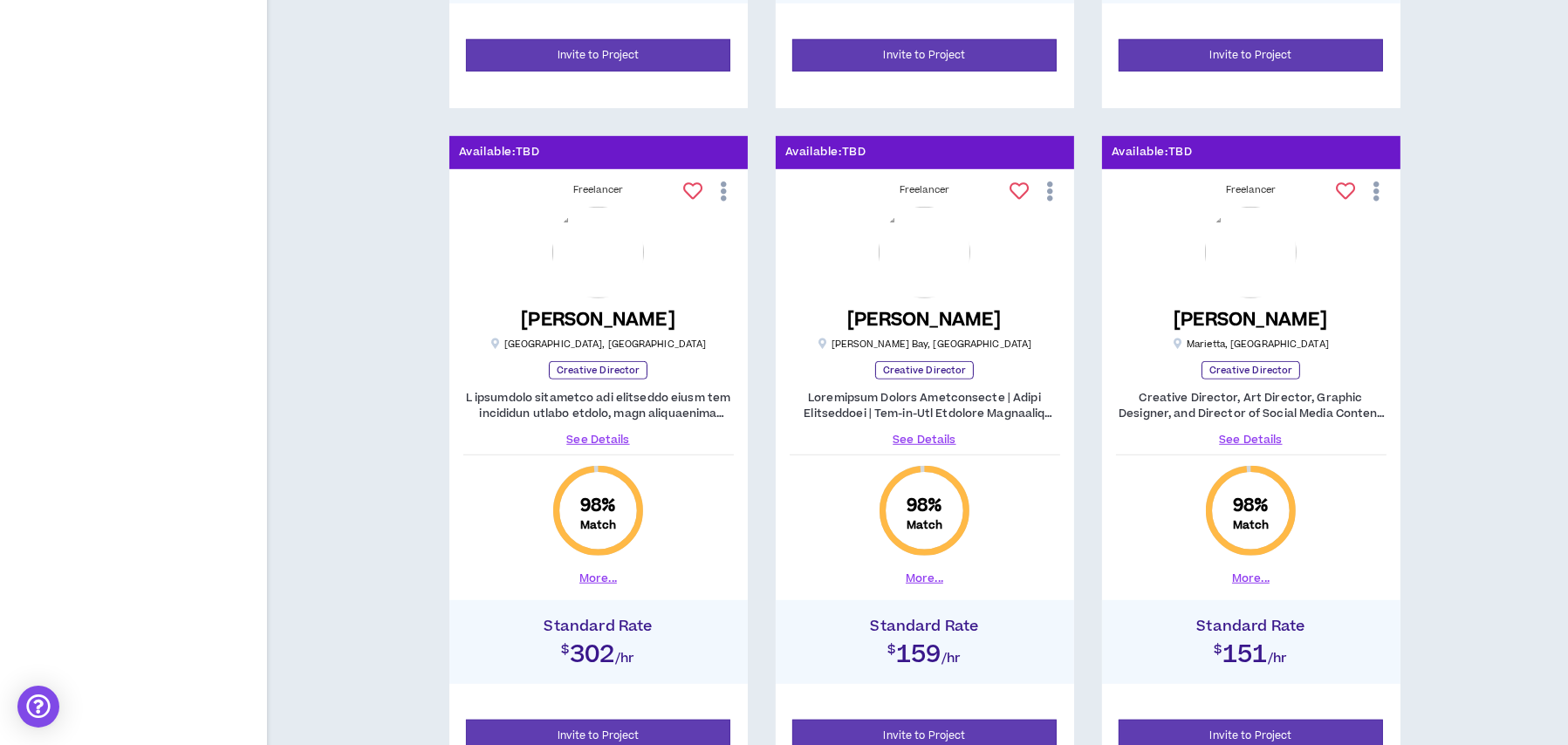
click at [923, 433] on link "See Details" at bounding box center [925, 440] width 270 height 16
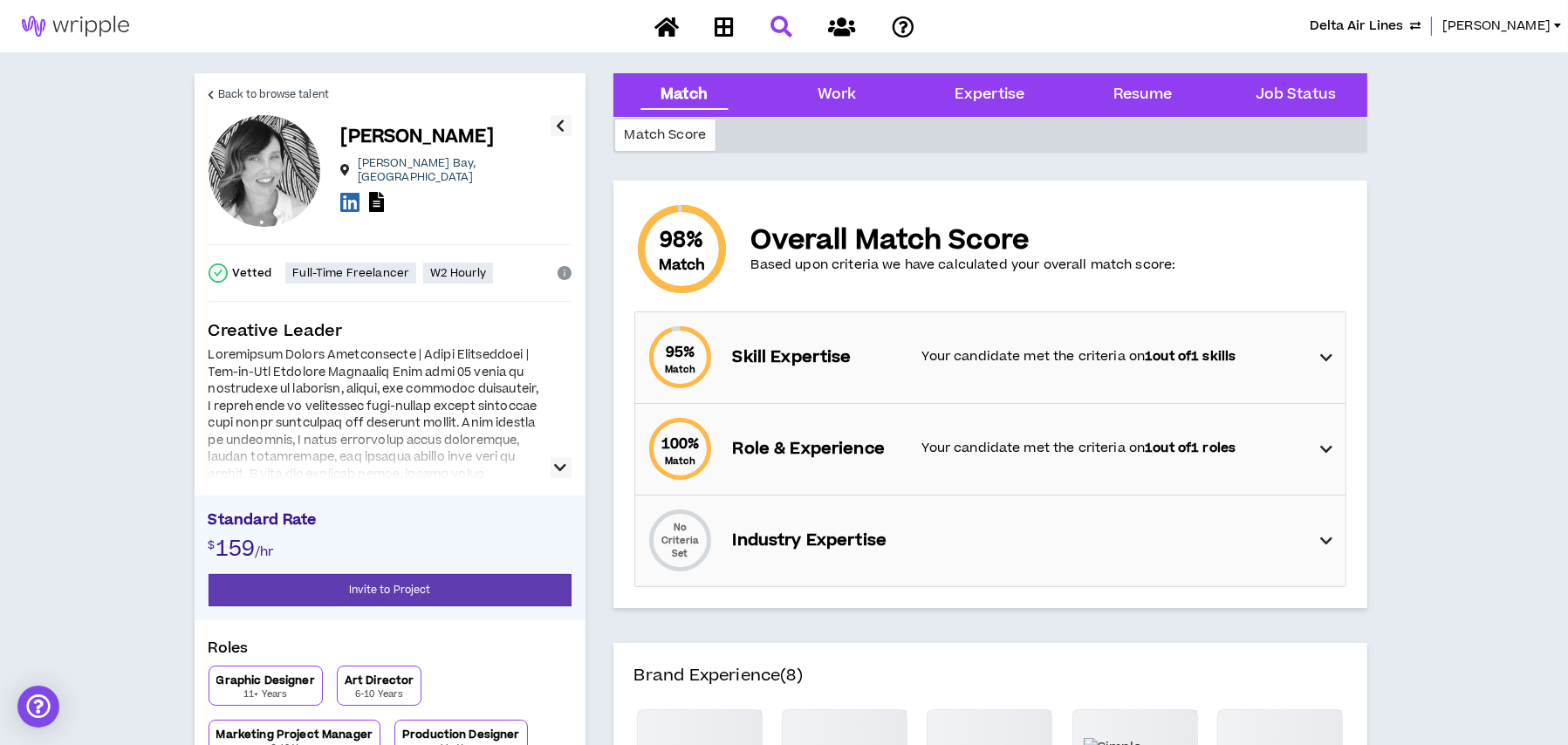
click at [965, 359] on p "Your candidate met the criteria on 1 out of 1 skills" at bounding box center [1113, 357] width 381 height 20
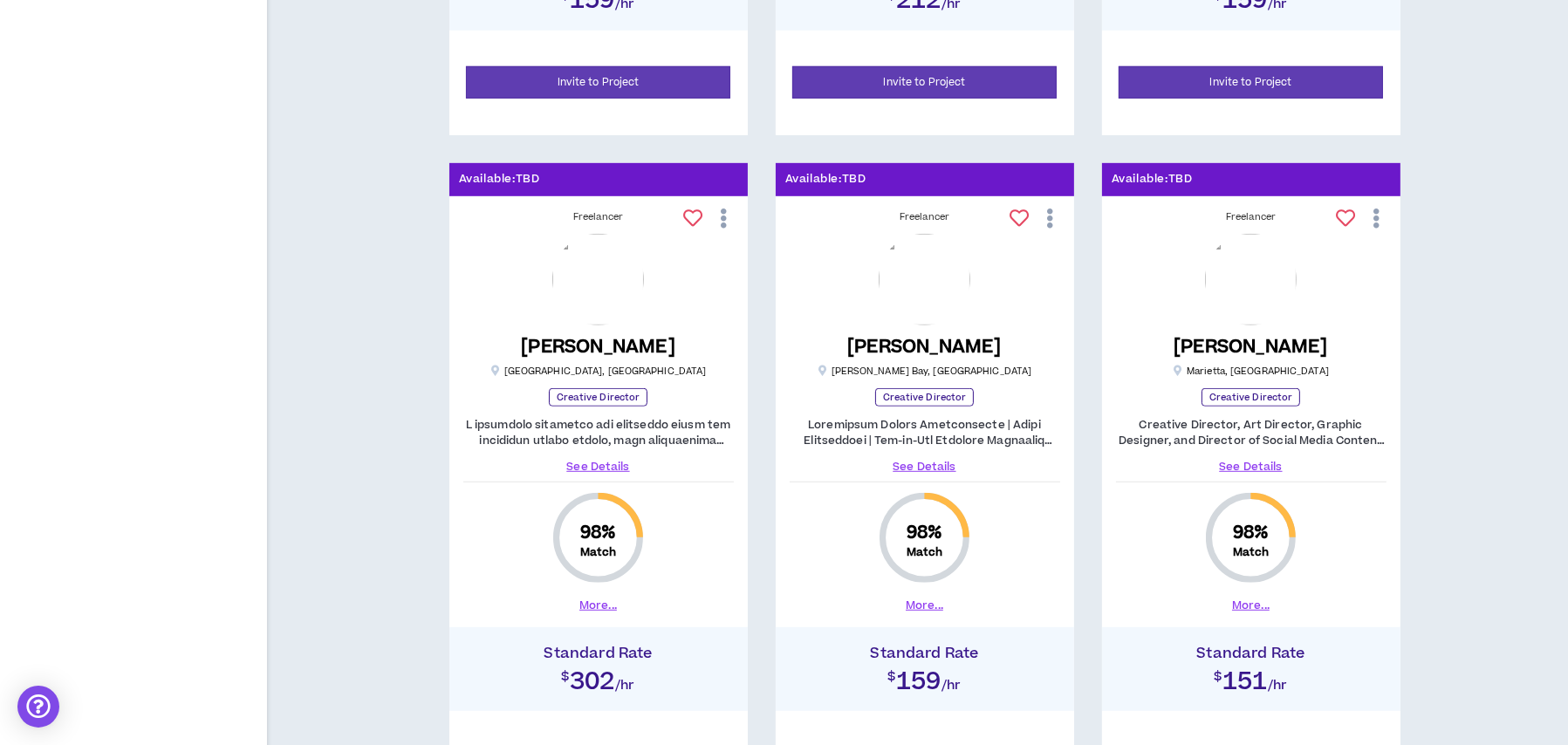
scroll to position [1526, 0]
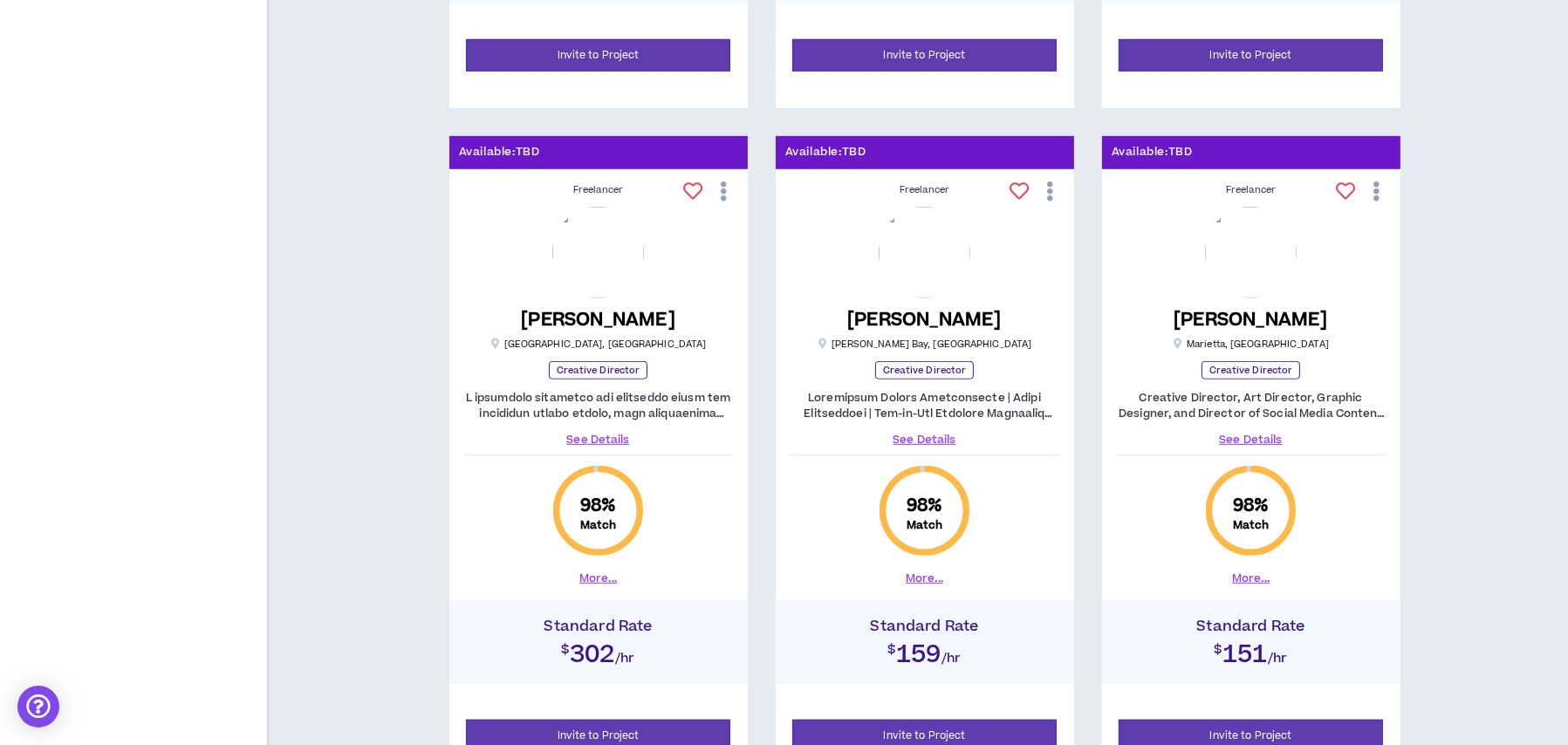
click at [1244, 432] on link "See Details" at bounding box center [1252, 440] width 270 height 16
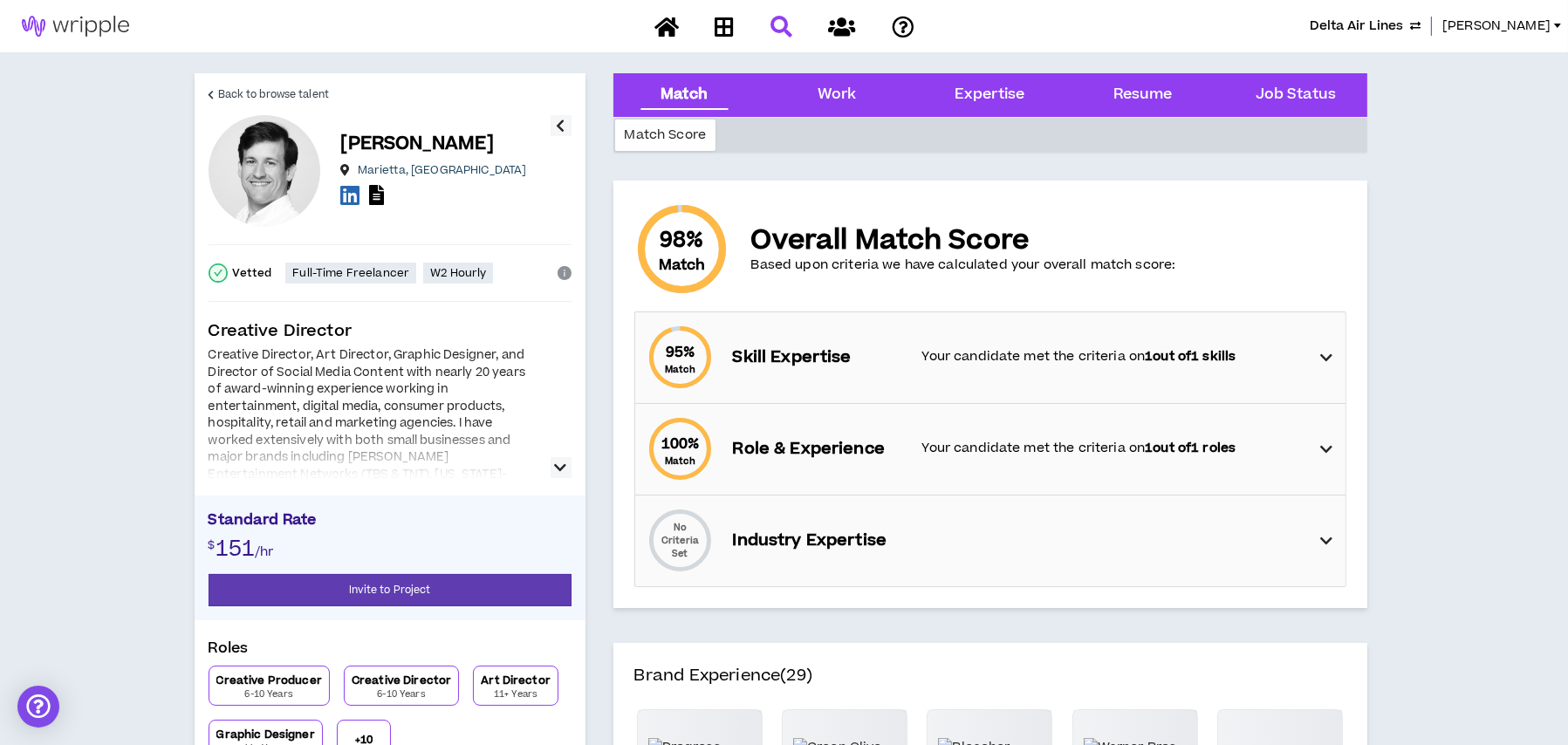
click at [1183, 378] on div "95 % Match Skill Expertise Your candidate met the criteria on 1 out of 1 skills" at bounding box center [995, 357] width 700 height 91
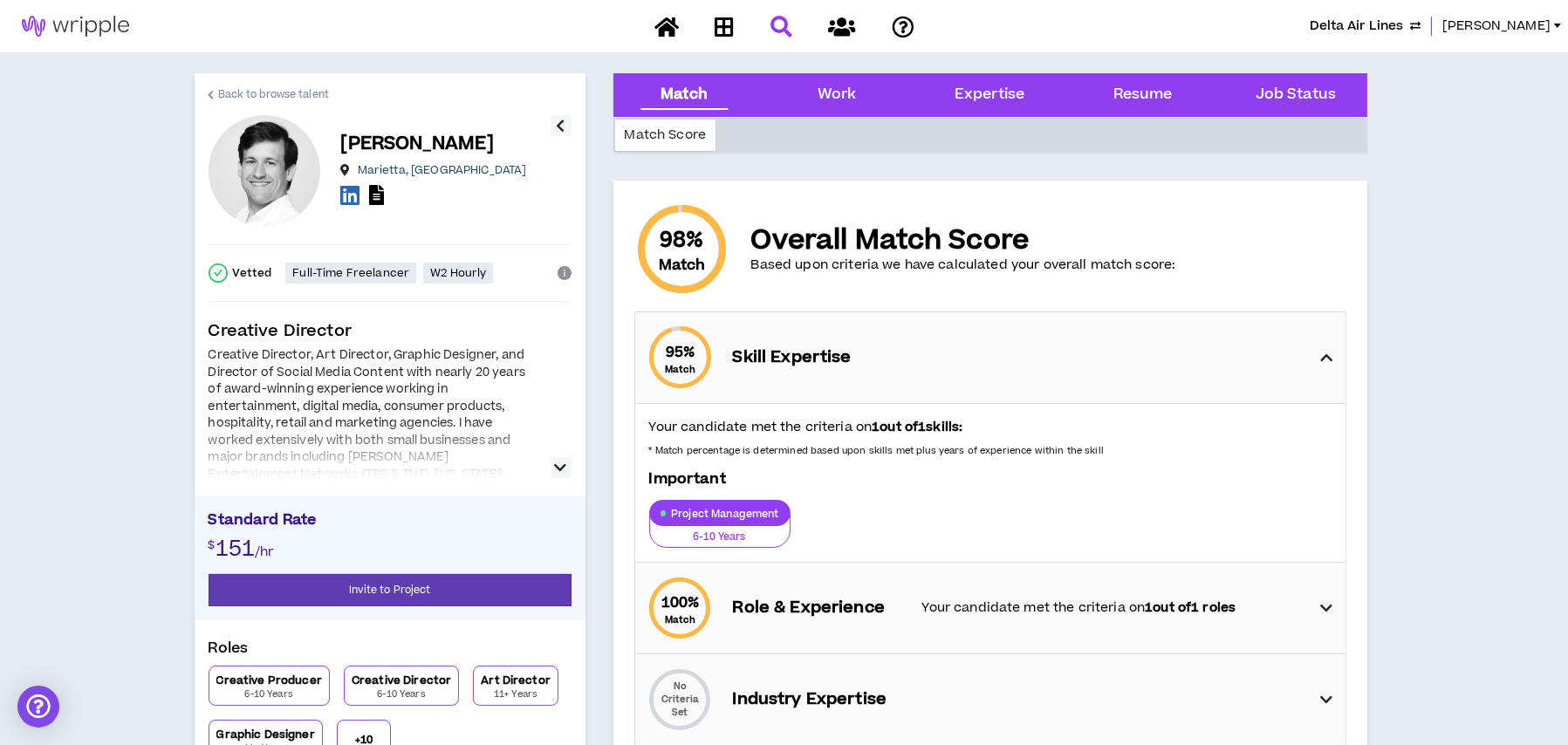
click at [259, 90] on span "Back to browse talent" at bounding box center [273, 94] width 111 height 17
